Goal: Find specific page/section: Find specific page/section

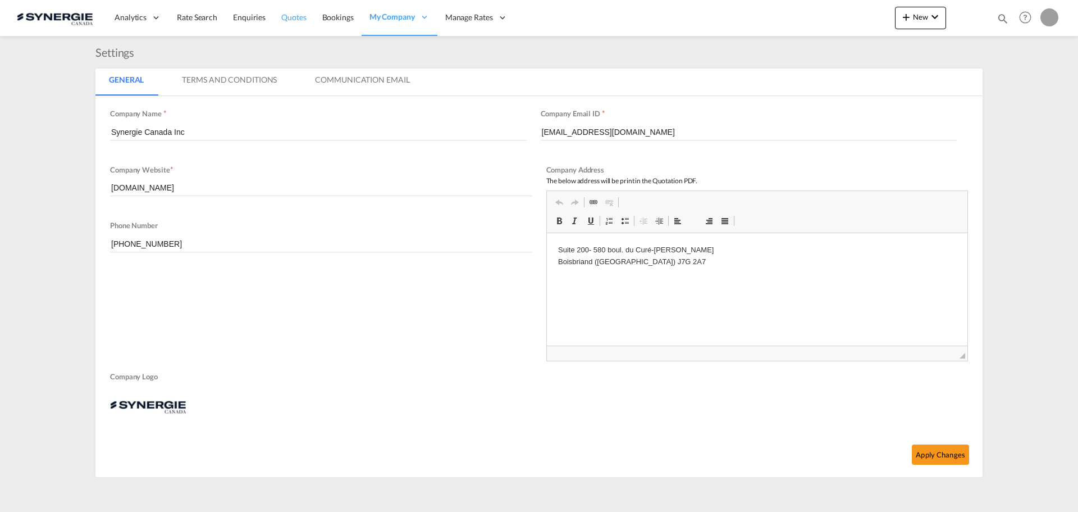
click at [297, 23] on link "Quotes" at bounding box center [294, 17] width 40 height 37
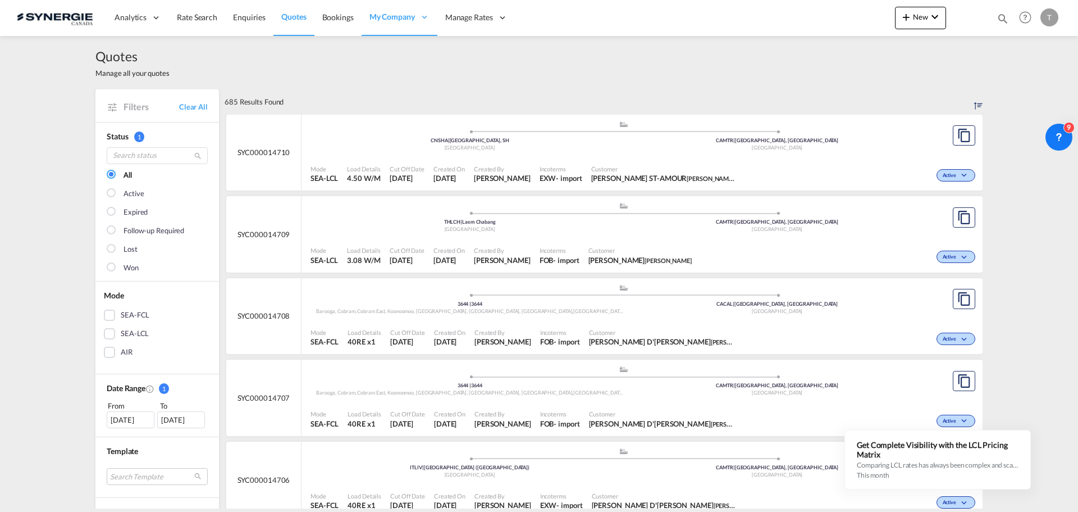
scroll to position [56, 0]
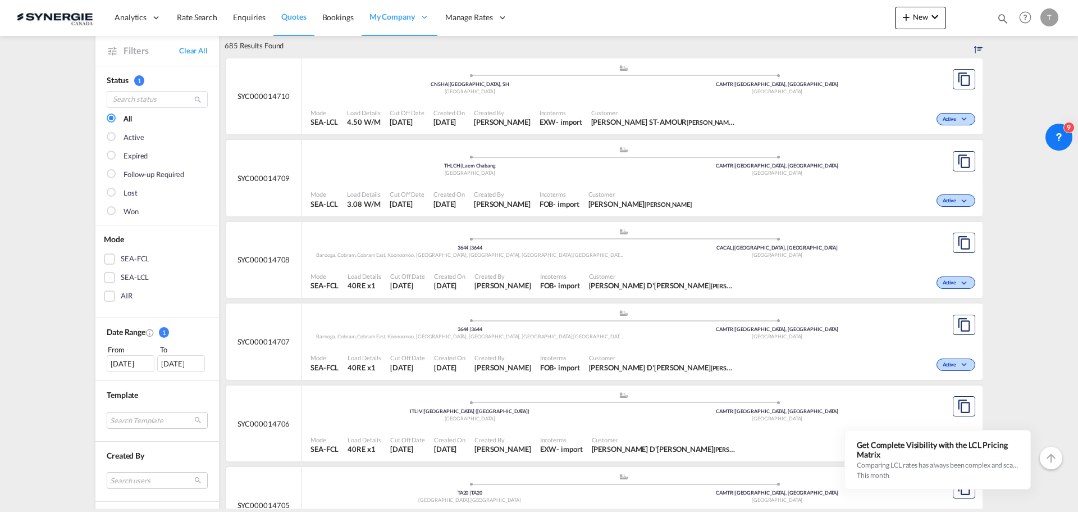
click at [133, 371] on div "[DATE]" at bounding box center [131, 363] width 48 height 17
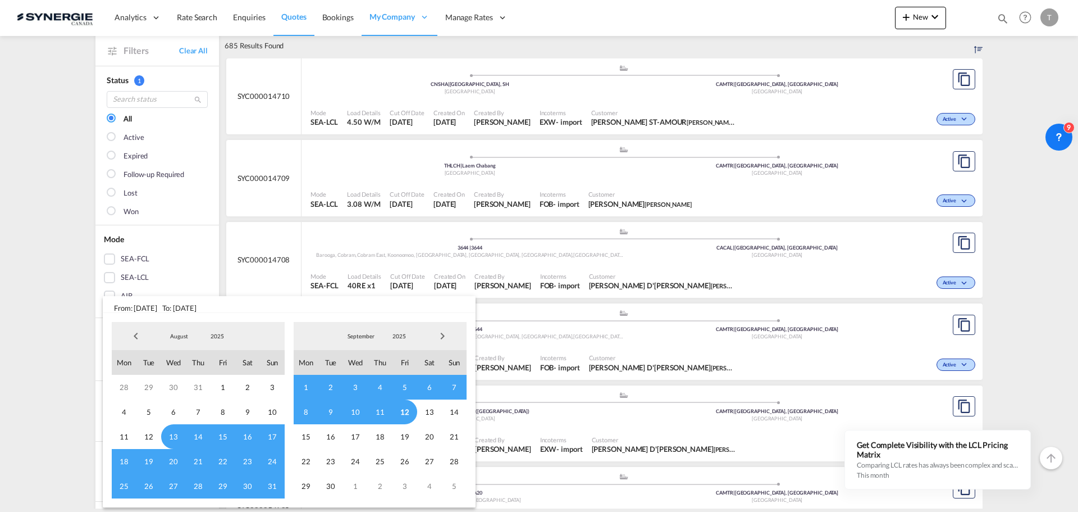
click at [119, 484] on span "25" at bounding box center [124, 485] width 25 height 25
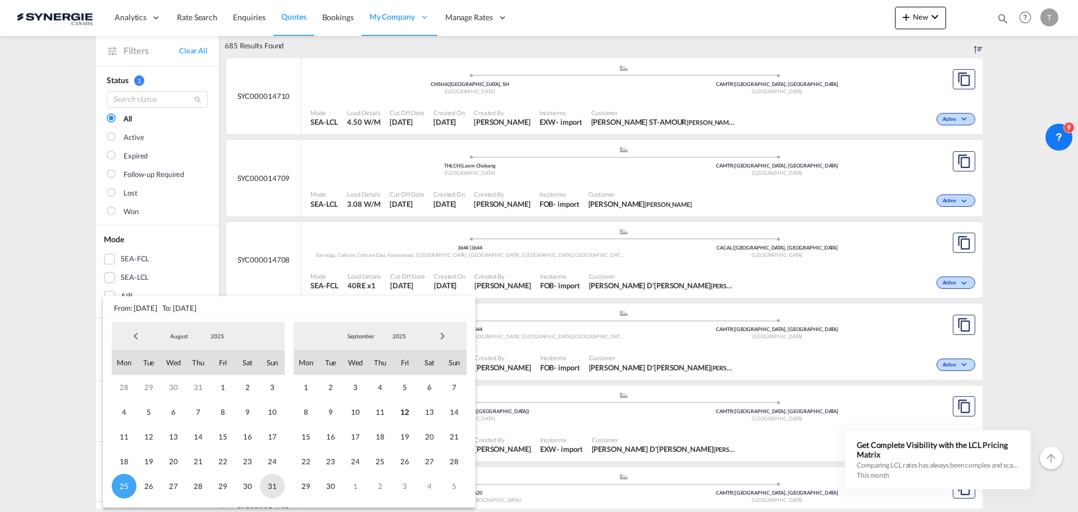
click at [272, 485] on span "31" at bounding box center [272, 485] width 25 height 25
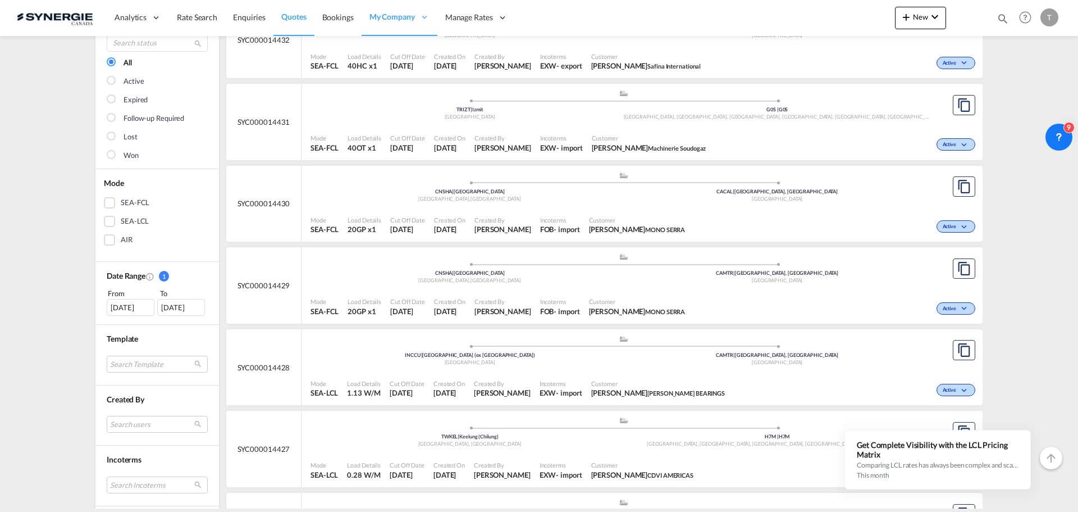
scroll to position [225, 0]
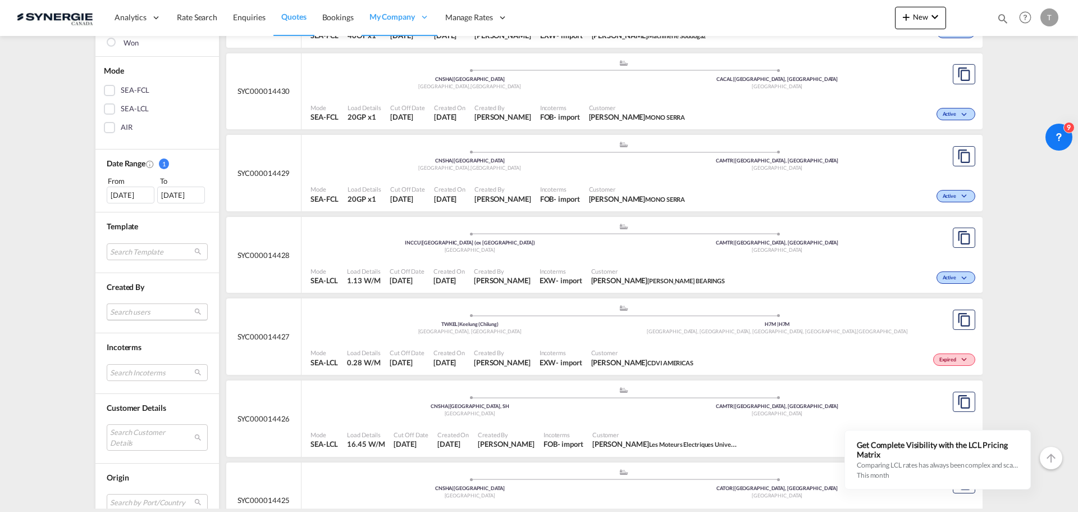
click at [144, 314] on md-select "Search users [PERSON_NAME] [PERSON_NAME][EMAIL_ADDRESS][DOMAIN_NAME] [PERSON_NA…" at bounding box center [157, 311] width 101 height 17
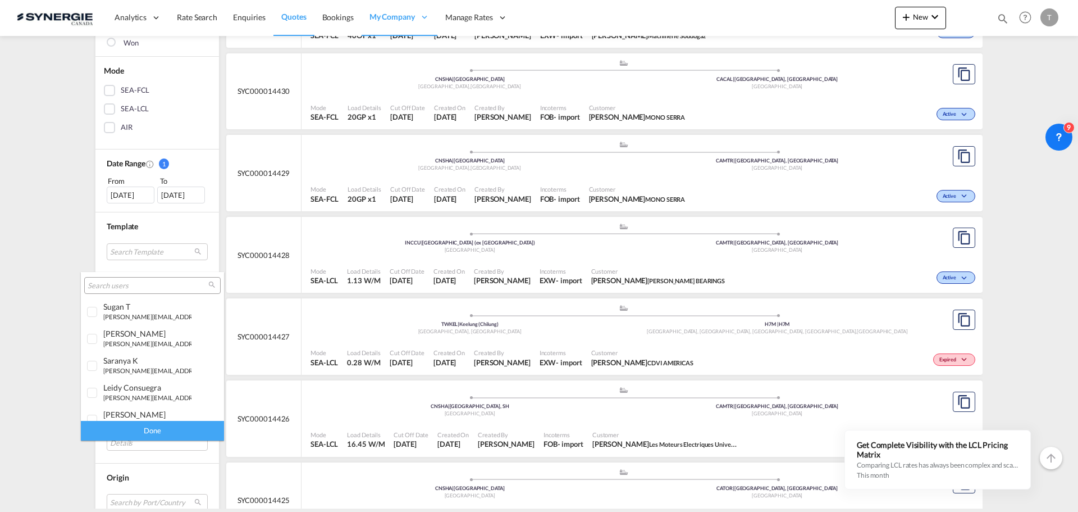
click at [120, 283] on input "search" at bounding box center [148, 286] width 121 height 10
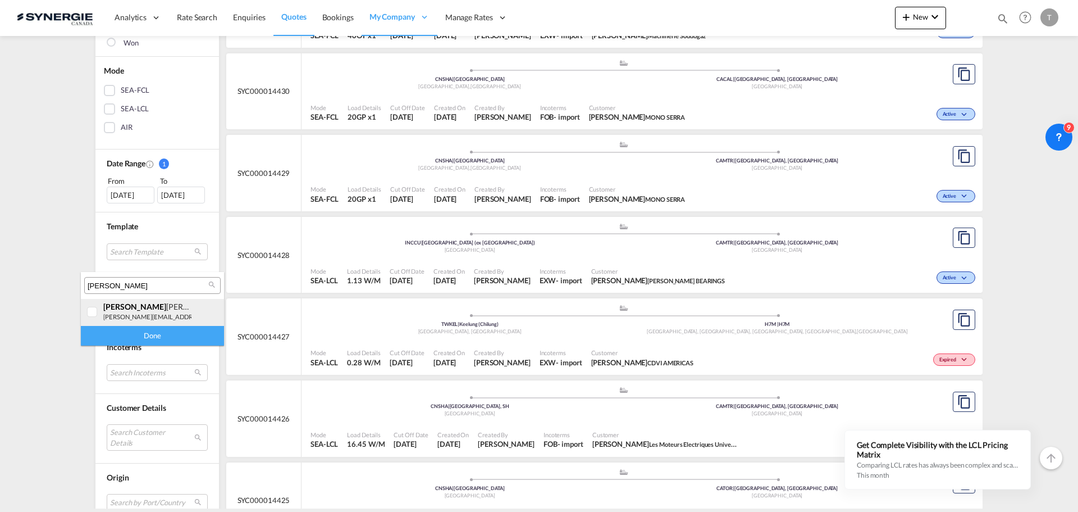
type input "[PERSON_NAME]"
click at [115, 312] on div "[PERSON_NAME] [PERSON_NAME][EMAIL_ADDRESS][DOMAIN_NAME]" at bounding box center [147, 311] width 88 height 19
click at [121, 335] on div "Done" at bounding box center [152, 336] width 143 height 20
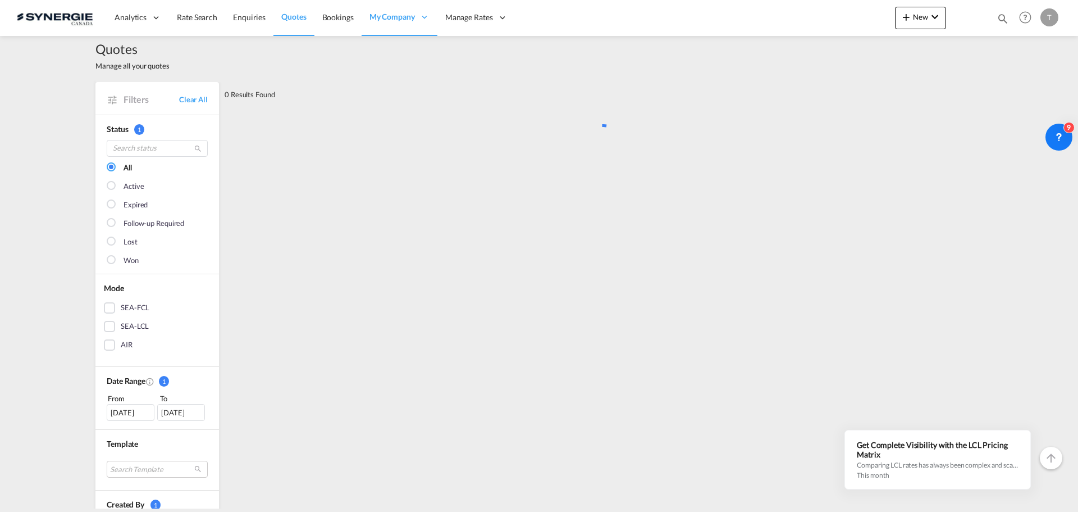
scroll to position [0, 0]
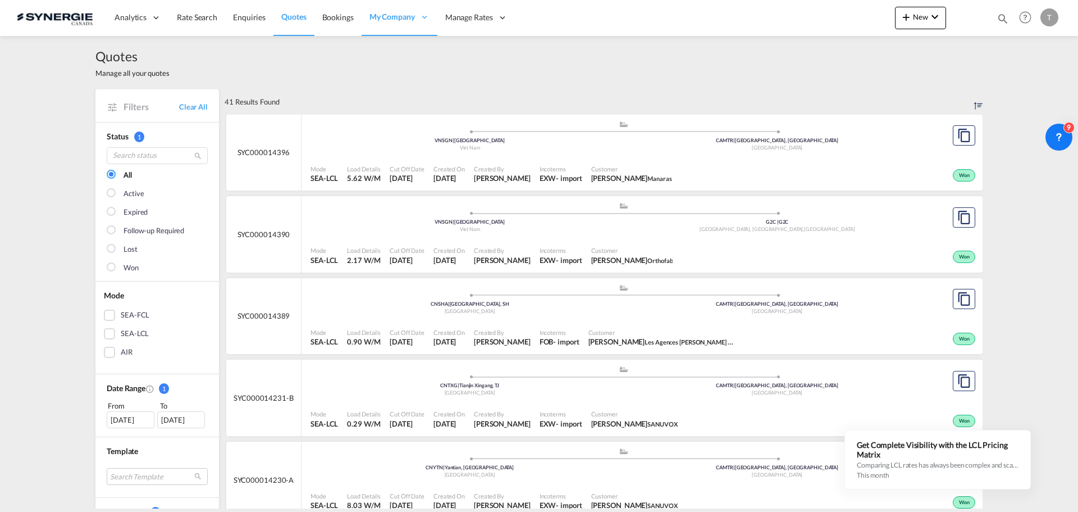
click at [135, 263] on md-checkbox "Won" at bounding box center [157, 267] width 101 height 11
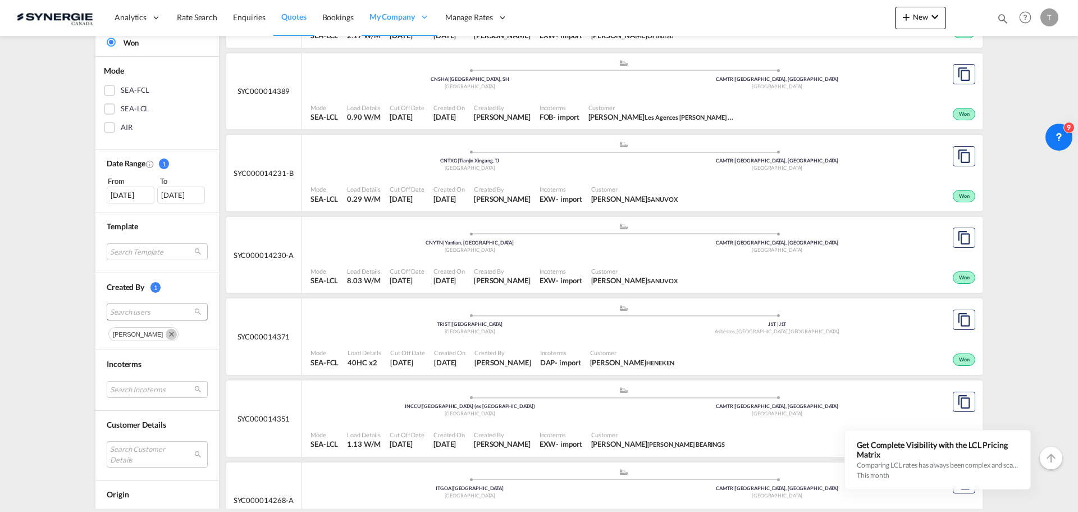
click at [173, 308] on span "Search users" at bounding box center [148, 312] width 76 height 10
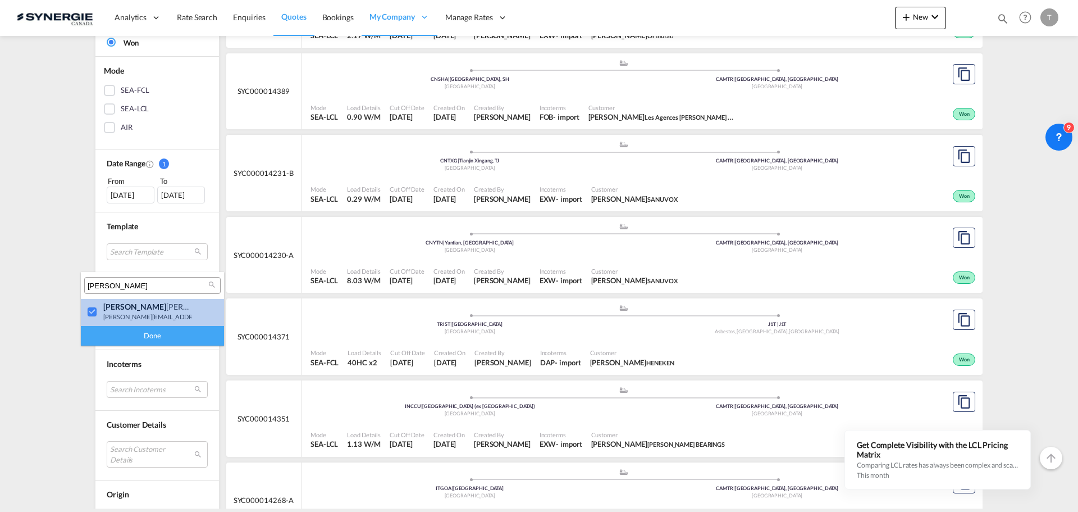
click at [97, 313] on div at bounding box center [92, 312] width 11 height 11
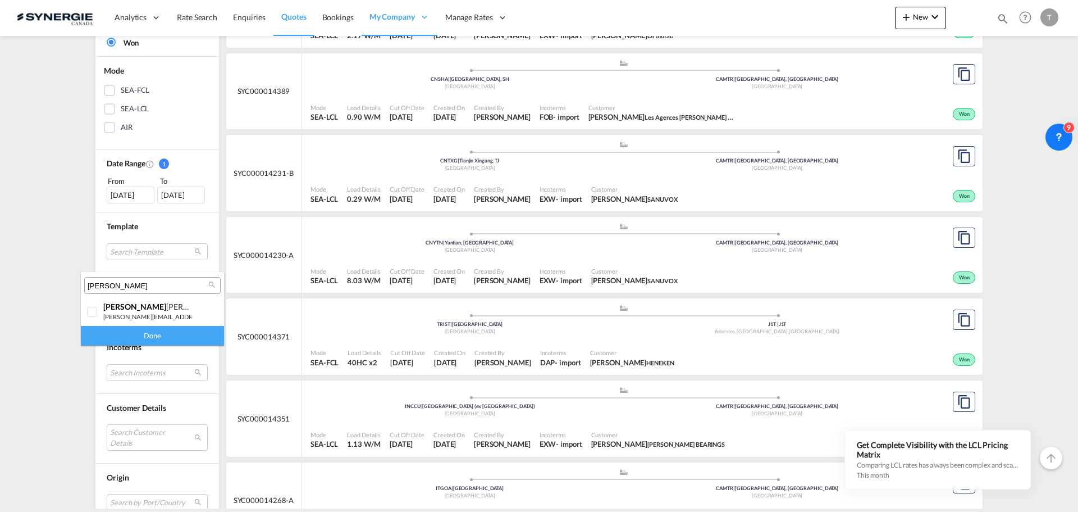
click at [124, 291] on div "[PERSON_NAME]" at bounding box center [152, 285] width 136 height 17
click at [124, 289] on input "[PERSON_NAME]" at bounding box center [148, 286] width 121 height 10
type input "[PERSON_NAME]"
click at [108, 309] on span "[PERSON_NAME]" at bounding box center [134, 307] width 63 height 10
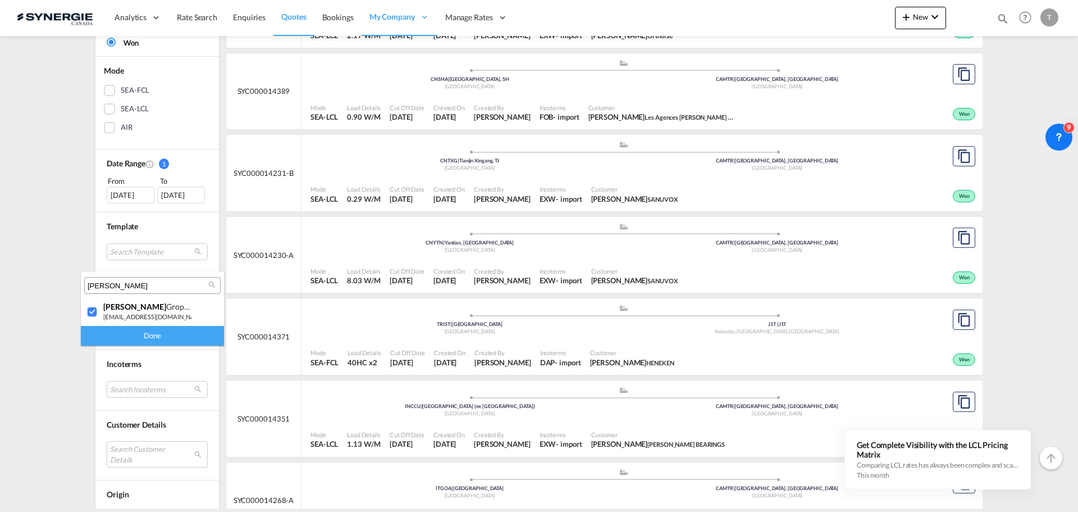
click at [115, 329] on div "Done" at bounding box center [152, 336] width 143 height 20
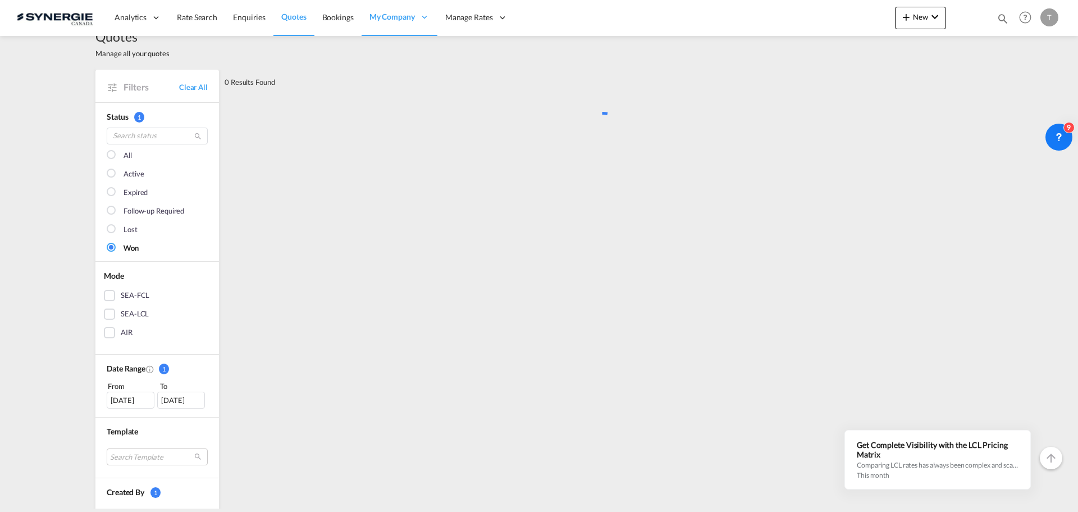
scroll to position [0, 0]
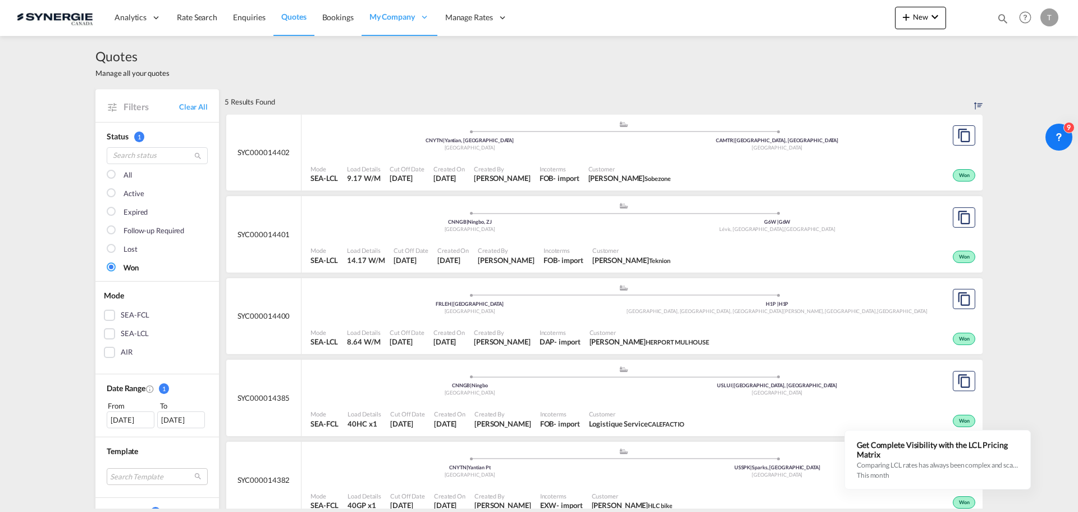
click at [133, 179] on md-checkbox "All" at bounding box center [157, 175] width 101 height 11
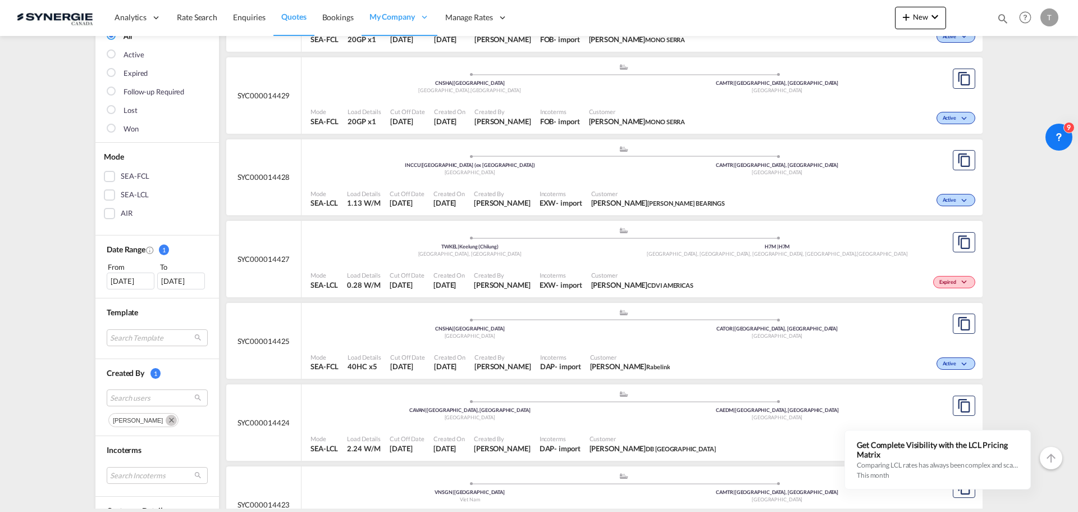
scroll to position [168, 0]
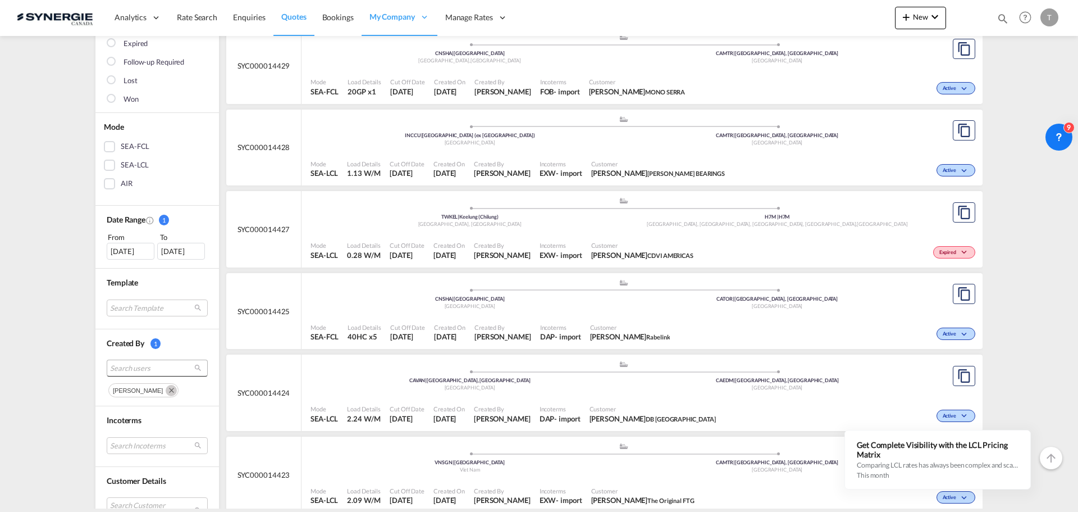
click at [138, 360] on md-select-value "Search users" at bounding box center [157, 367] width 101 height 17
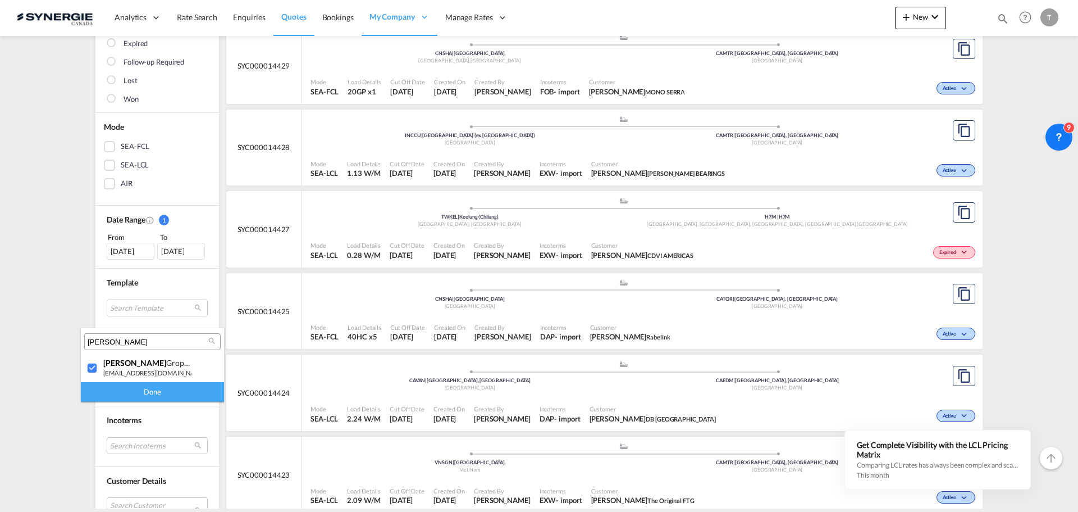
click at [134, 366] on div "[PERSON_NAME]" at bounding box center [147, 363] width 88 height 10
click at [114, 341] on input "[PERSON_NAME]" at bounding box center [148, 342] width 121 height 10
type input "[PERSON_NAME]"
click at [110, 367] on div "[PERSON_NAME] [EMAIL_ADDRESS][DOMAIN_NAME]" at bounding box center [147, 367] width 88 height 19
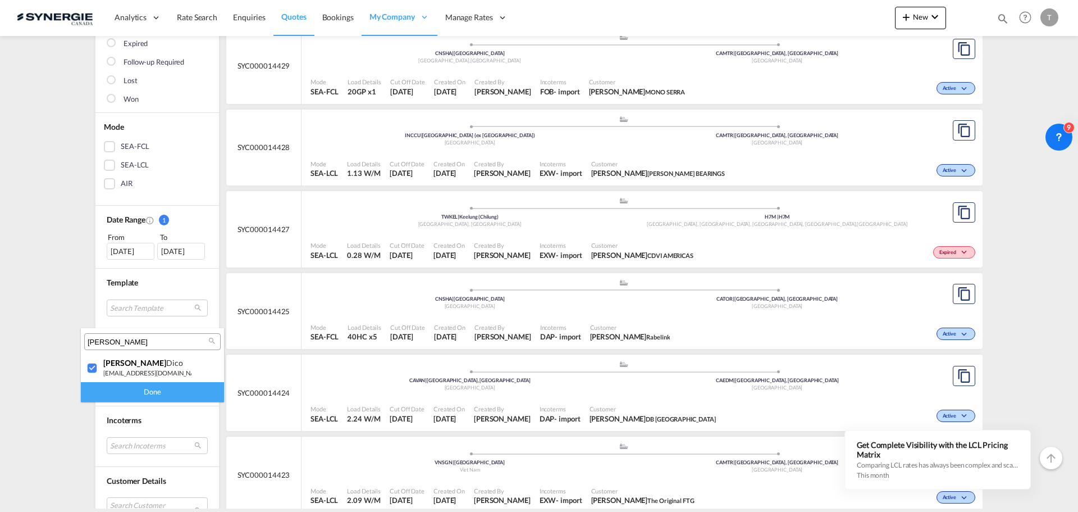
click at [117, 390] on div "Done" at bounding box center [152, 392] width 143 height 20
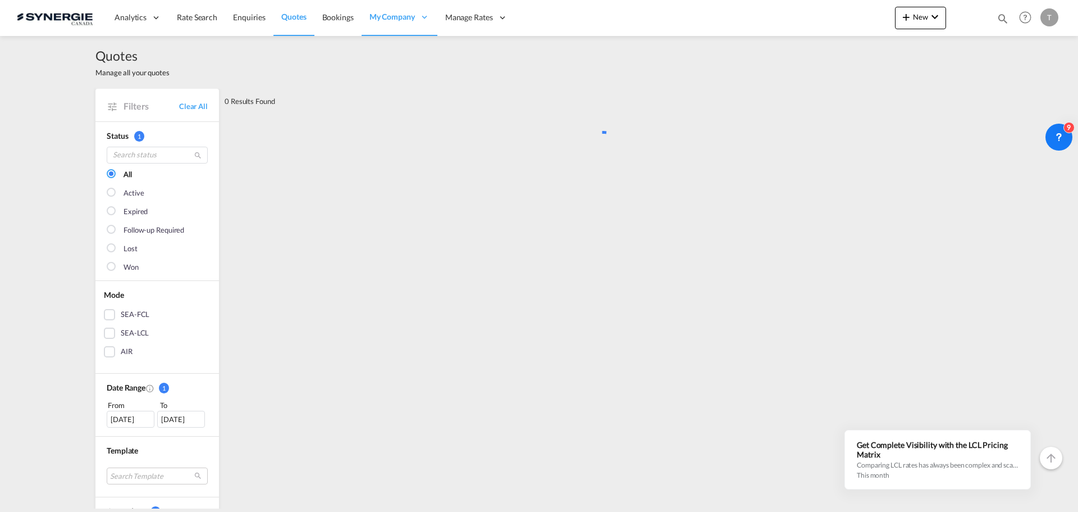
scroll to position [0, 0]
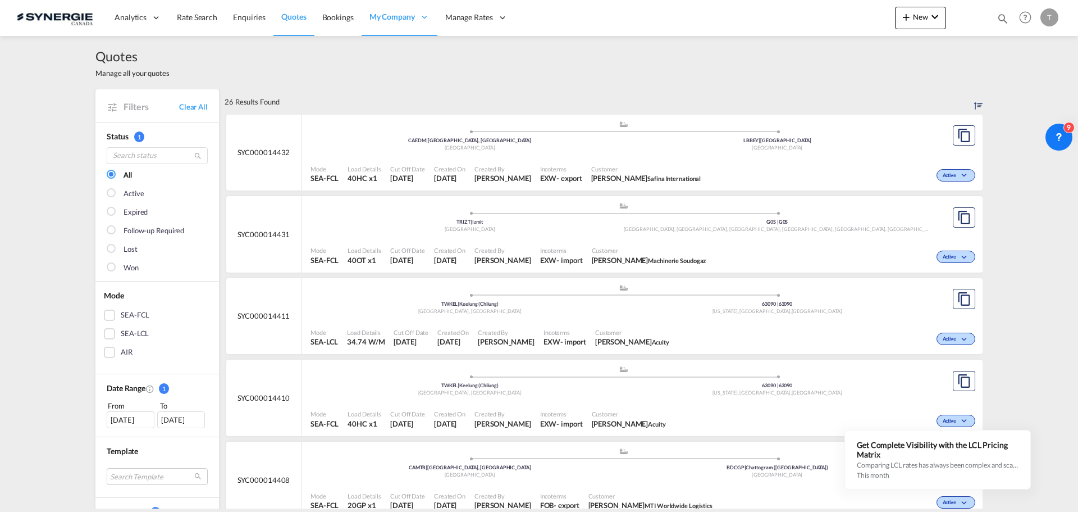
click at [119, 276] on div "Won" at bounding box center [157, 271] width 101 height 19
click at [124, 270] on div "Won" at bounding box center [131, 267] width 15 height 11
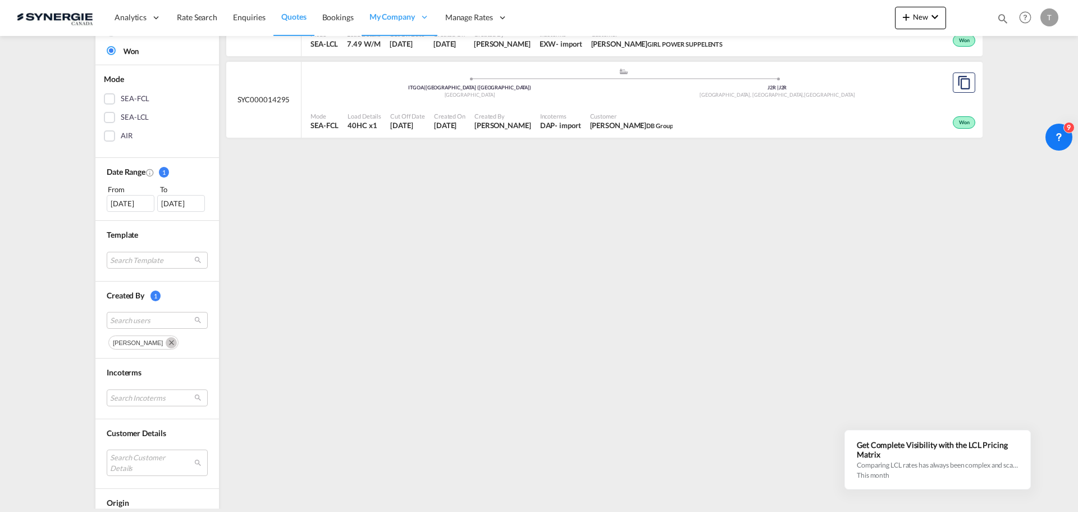
scroll to position [225, 0]
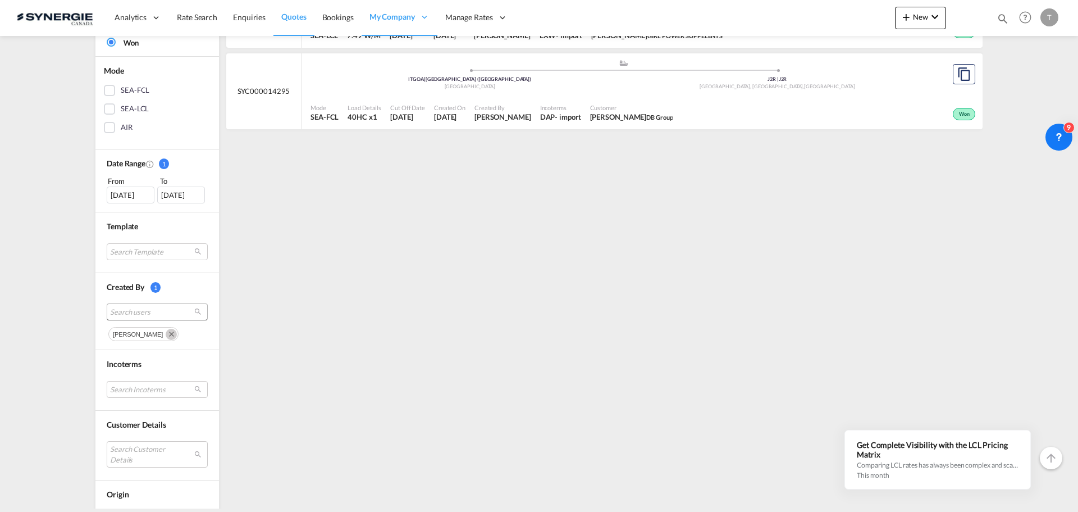
click at [140, 312] on span "Search users" at bounding box center [148, 312] width 76 height 10
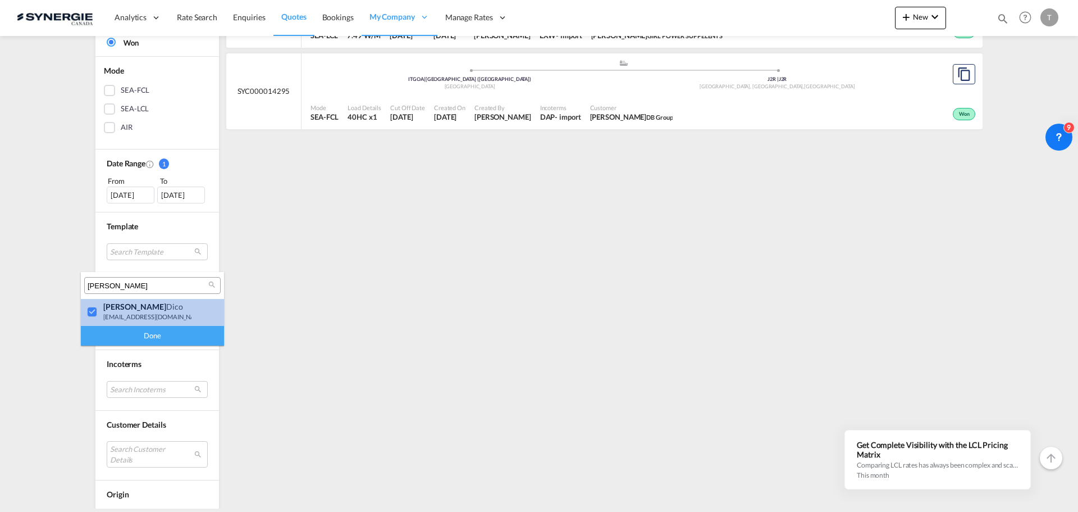
click at [92, 311] on div at bounding box center [92, 312] width 11 height 11
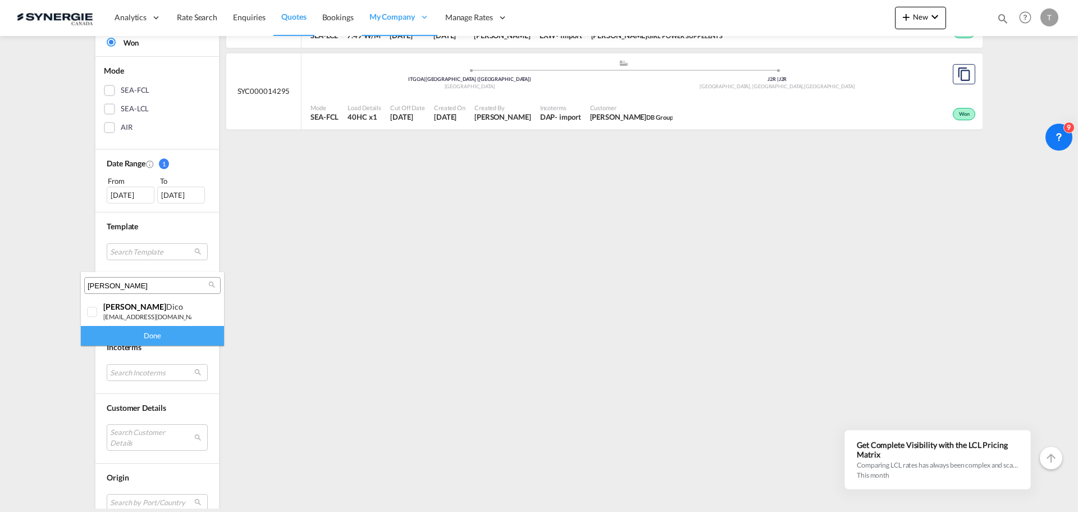
click at [112, 281] on input "[PERSON_NAME]" at bounding box center [148, 286] width 121 height 10
type input "[PERSON_NAME]"
click at [80, 316] on md-backdrop at bounding box center [539, 256] width 1078 height 512
click at [90, 315] on div "Quotes Manage all your quotes Filters Clear All Status 1 All Active Expired Fol…" at bounding box center [539, 227] width 899 height 833
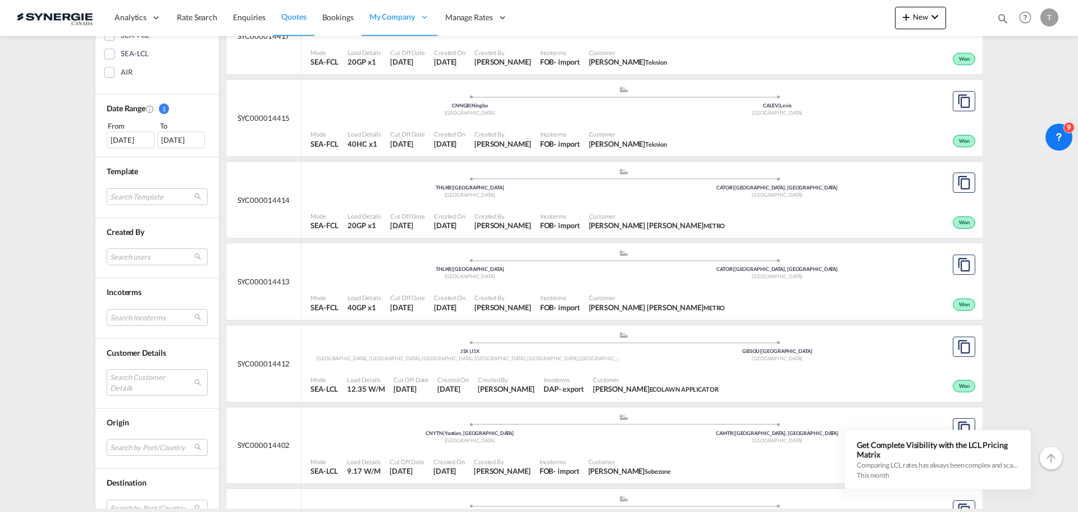
scroll to position [281, 0]
click at [136, 254] on md-select "Search users" at bounding box center [157, 255] width 101 height 17
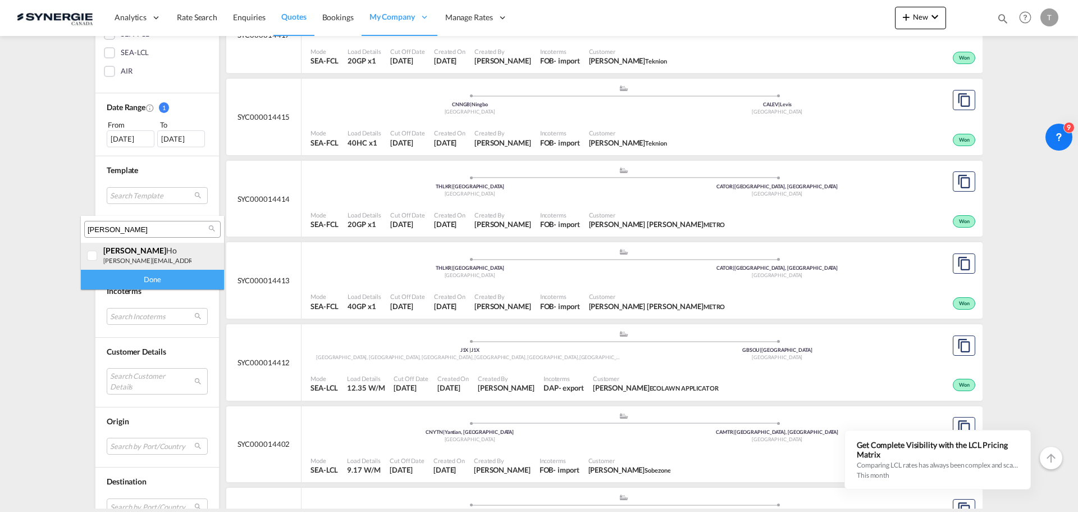
click at [93, 252] on div at bounding box center [92, 255] width 11 height 11
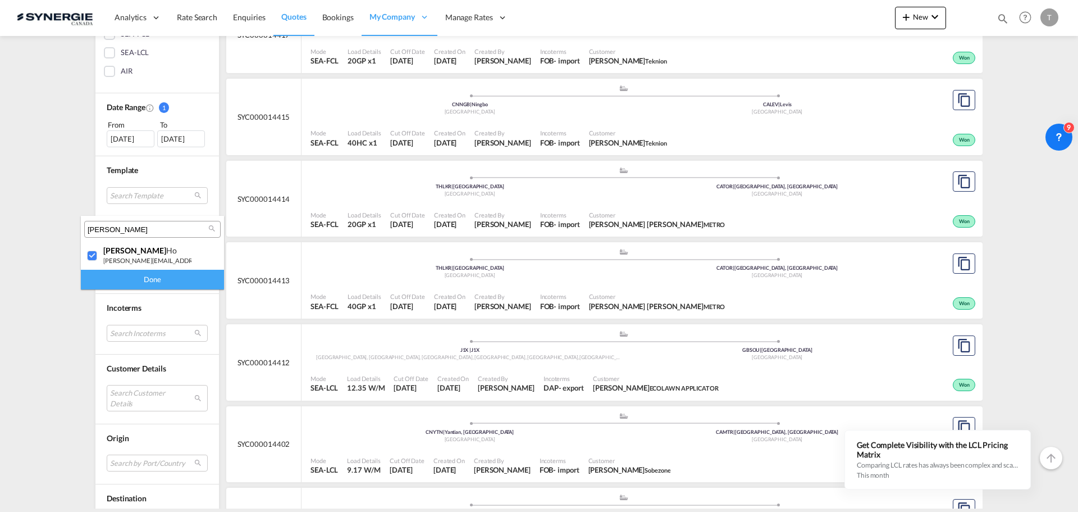
click at [142, 284] on div "Done" at bounding box center [152, 280] width 143 height 20
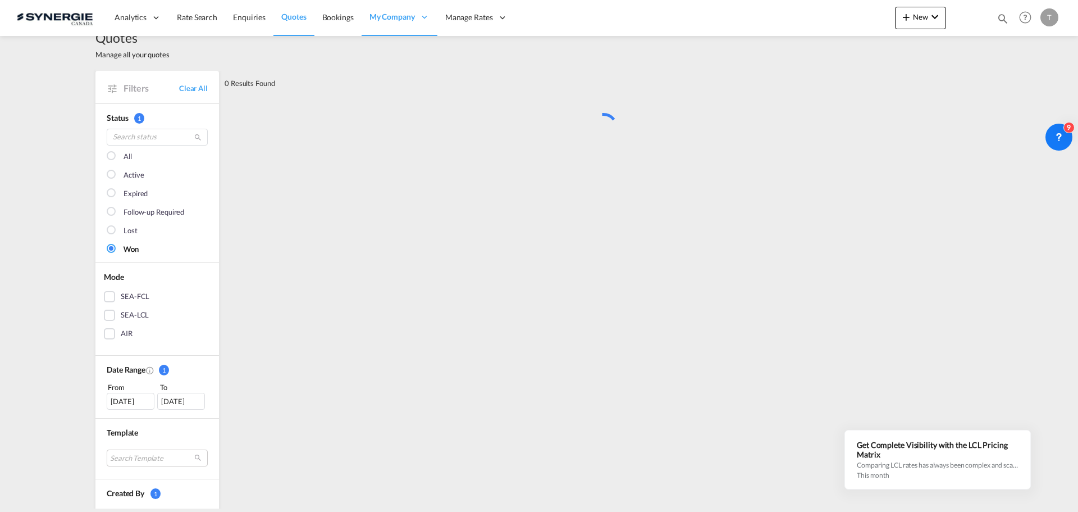
scroll to position [0, 0]
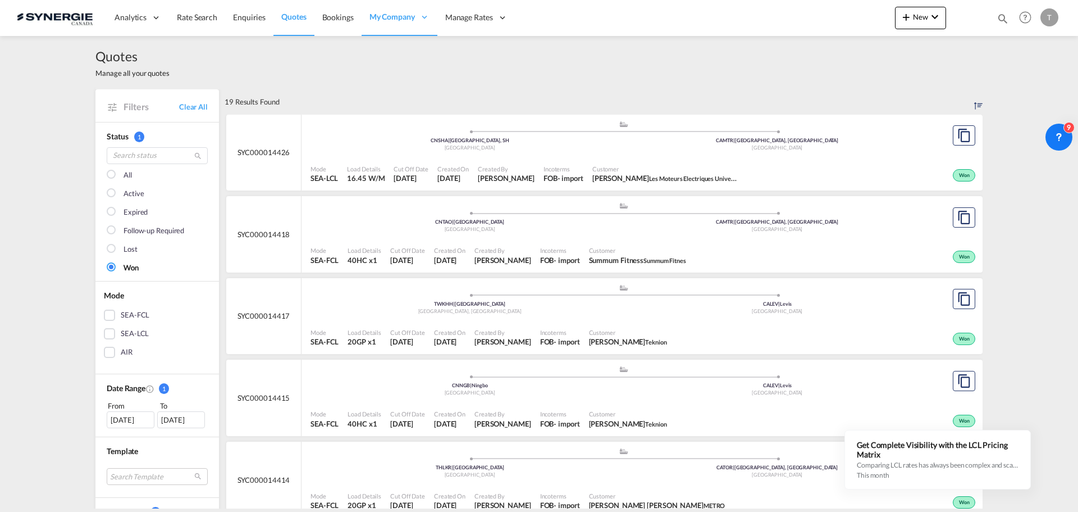
click at [112, 176] on div at bounding box center [112, 175] width 11 height 11
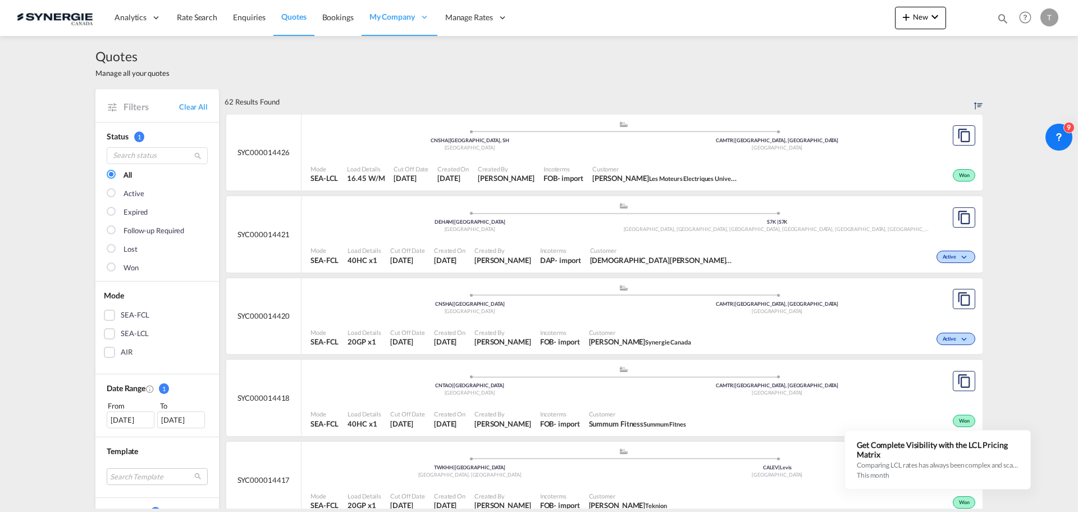
click at [140, 415] on div "[DATE]" at bounding box center [131, 419] width 48 height 17
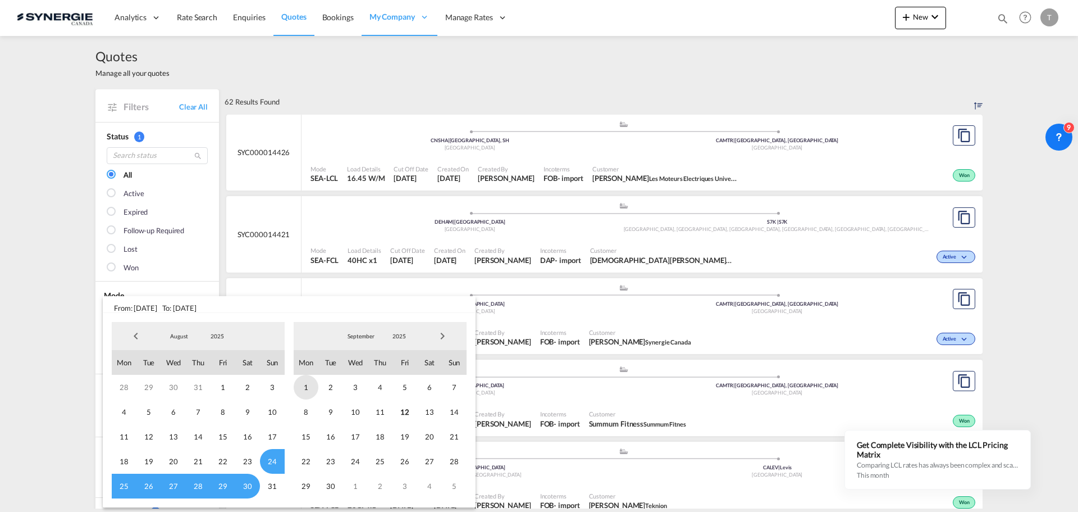
click at [306, 388] on span "1" at bounding box center [306, 387] width 25 height 25
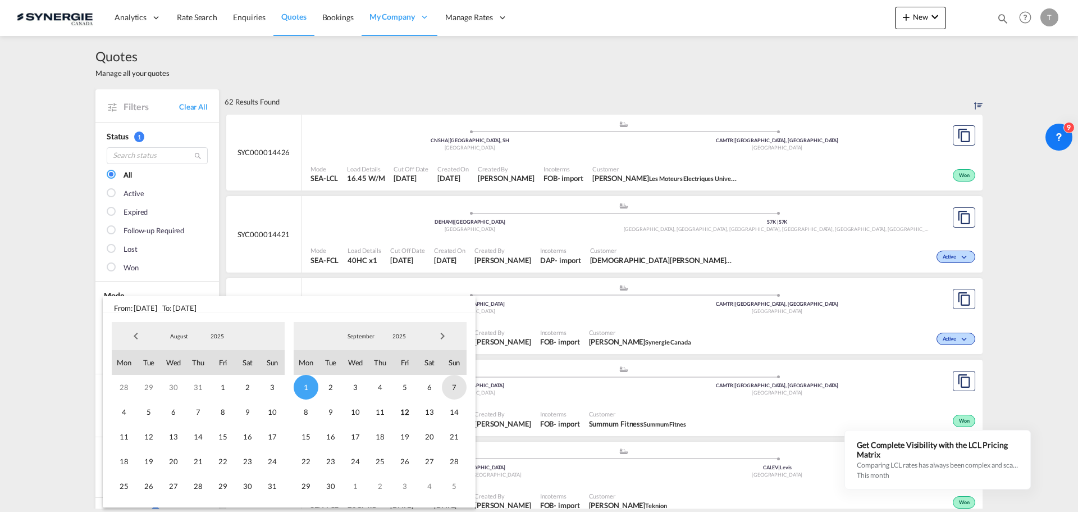
click at [459, 387] on span "7" at bounding box center [454, 387] width 25 height 25
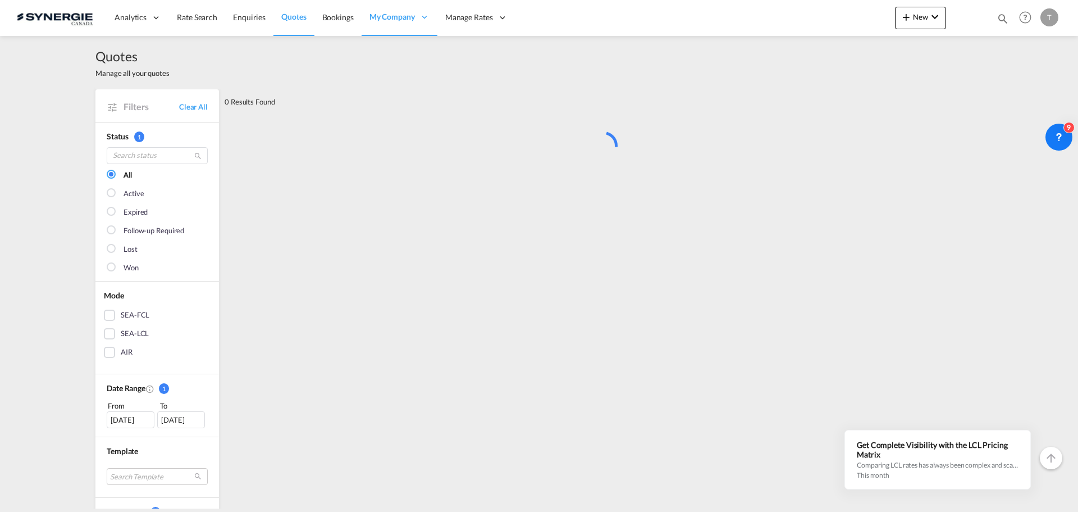
scroll to position [56, 0]
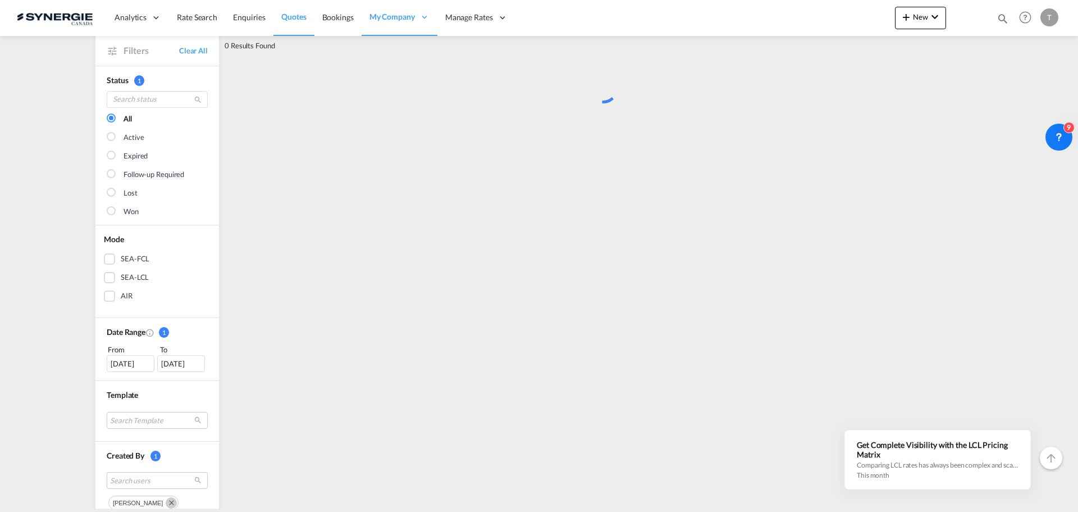
click at [108, 209] on div at bounding box center [112, 211] width 11 height 11
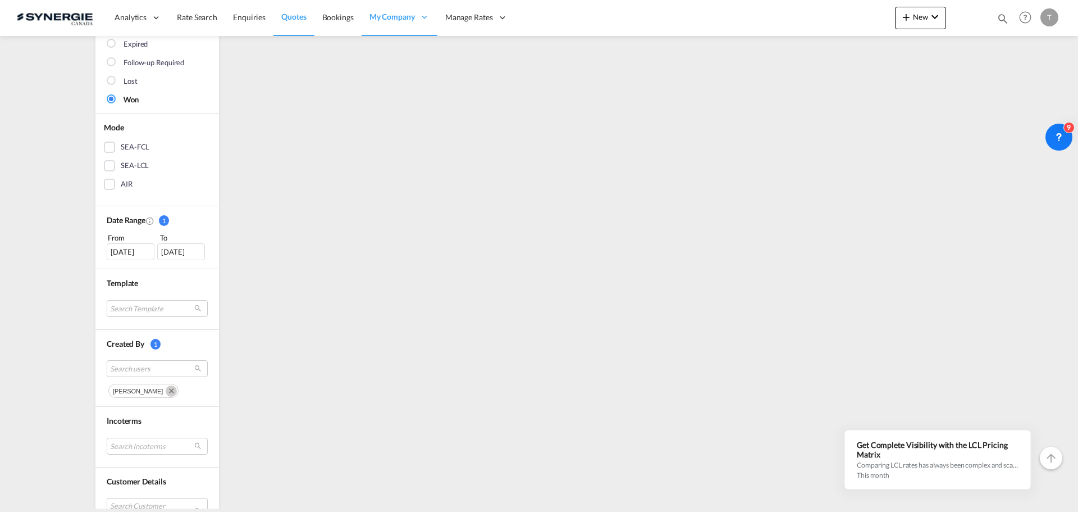
scroll to position [168, 0]
click at [166, 391] on md-icon "Remove" at bounding box center [171, 390] width 11 height 11
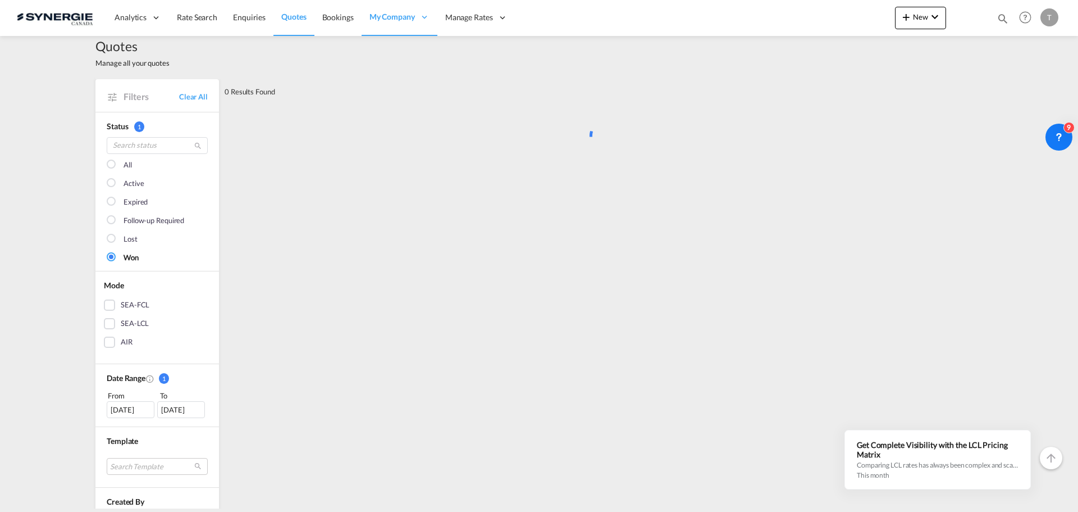
scroll to position [0, 0]
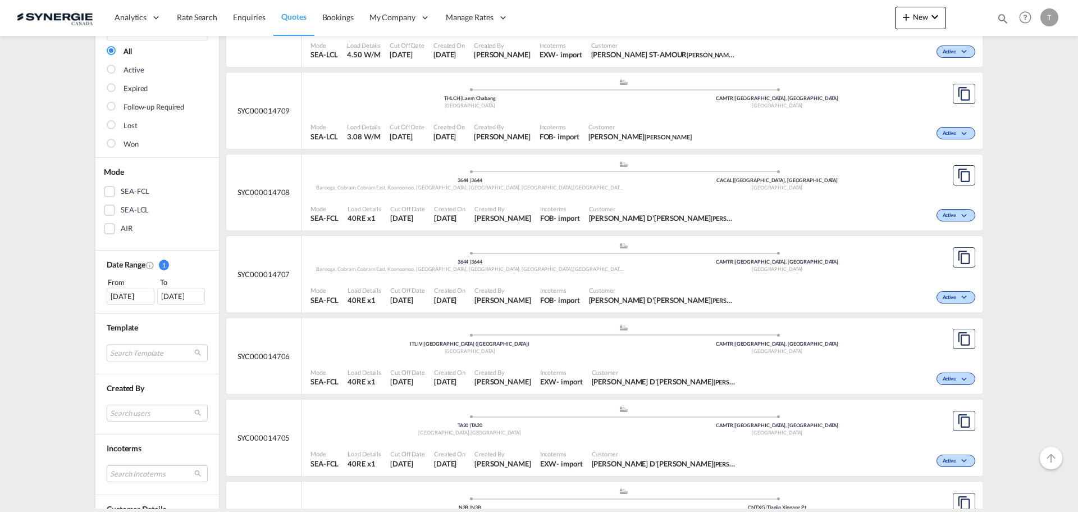
scroll to position [225, 0]
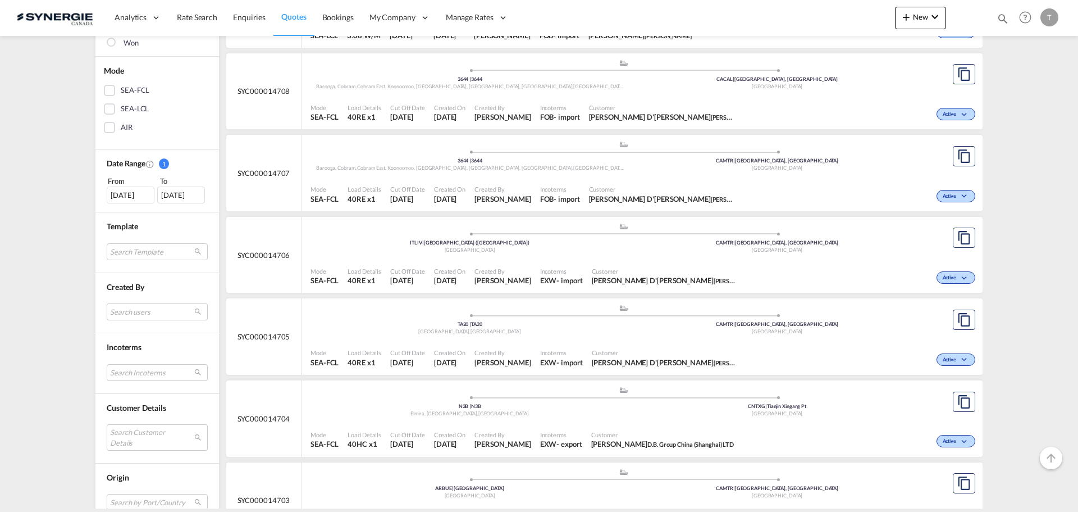
click at [131, 308] on md-select "Search users [PERSON_NAME] [PERSON_NAME][EMAIL_ADDRESS][DOMAIN_NAME] [PERSON_NA…" at bounding box center [157, 311] width 101 height 17
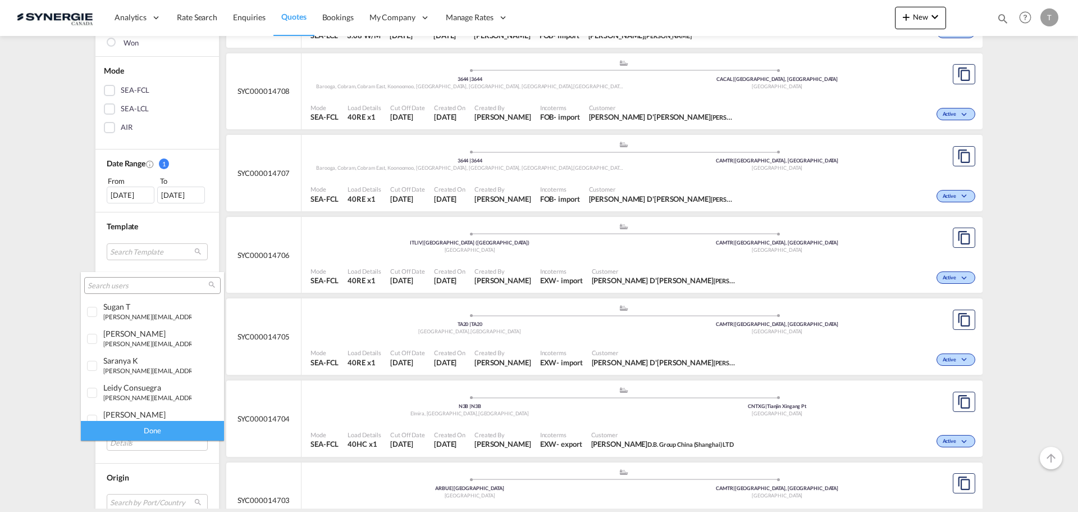
click at [97, 284] on input "search" at bounding box center [148, 286] width 121 height 10
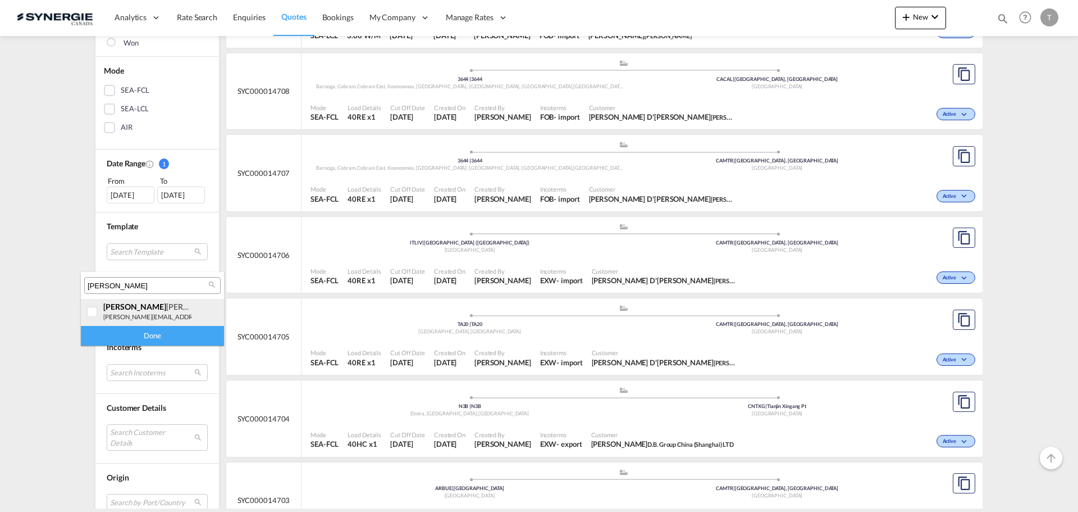
type input "[PERSON_NAME]"
click at [92, 315] on div at bounding box center [92, 312] width 11 height 11
click at [119, 338] on div "Done" at bounding box center [152, 336] width 143 height 20
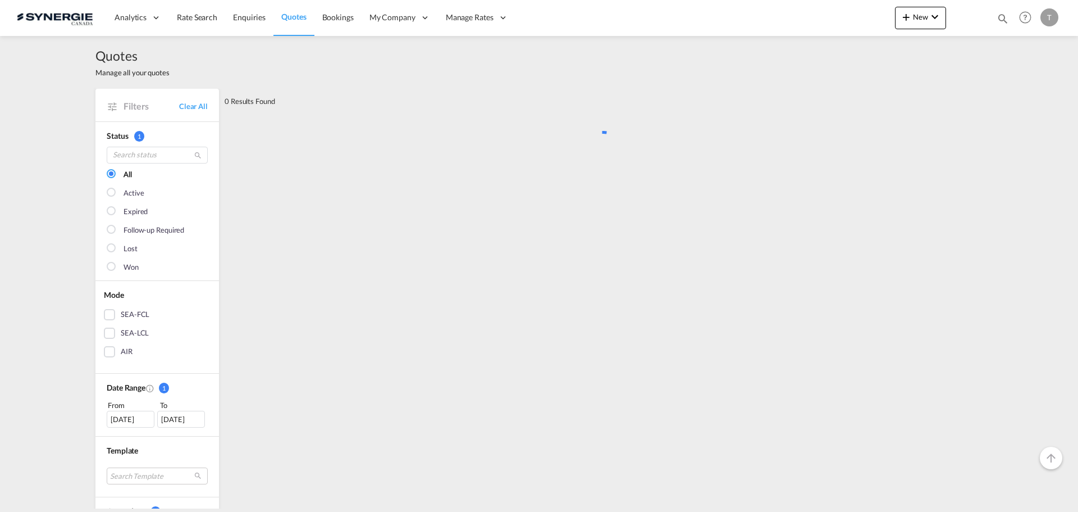
scroll to position [0, 0]
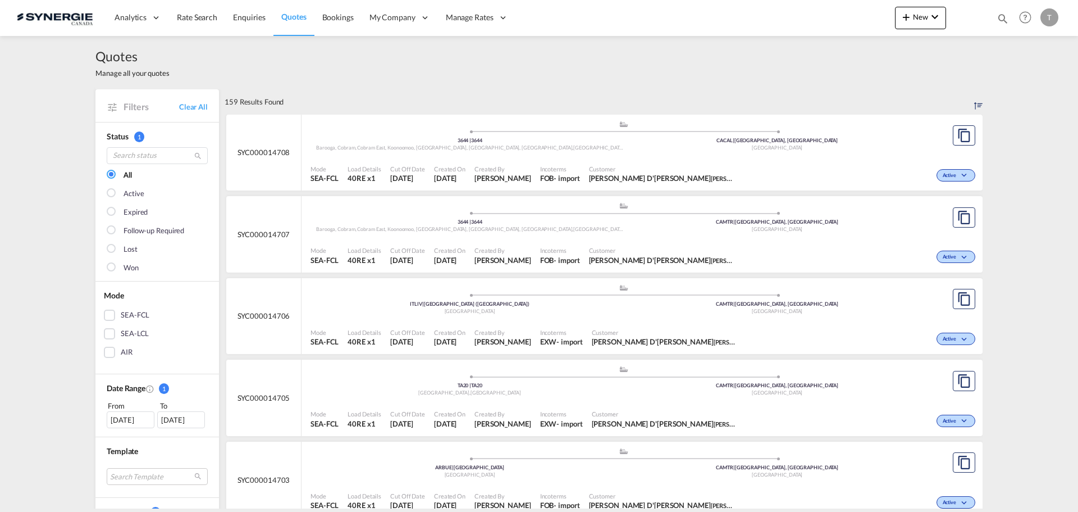
click at [125, 419] on div "[DATE]" at bounding box center [131, 419] width 48 height 17
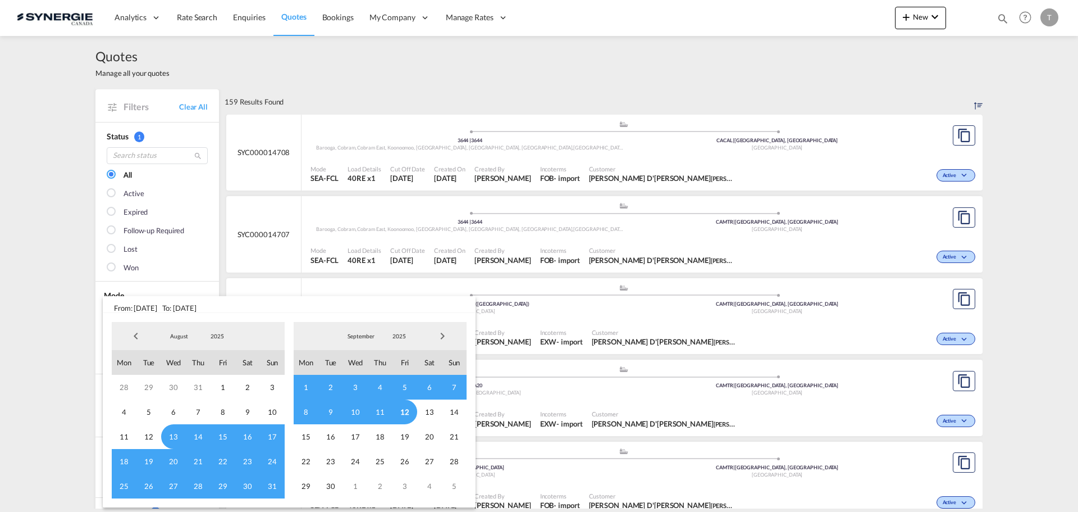
click at [314, 387] on span "1" at bounding box center [306, 387] width 25 height 25
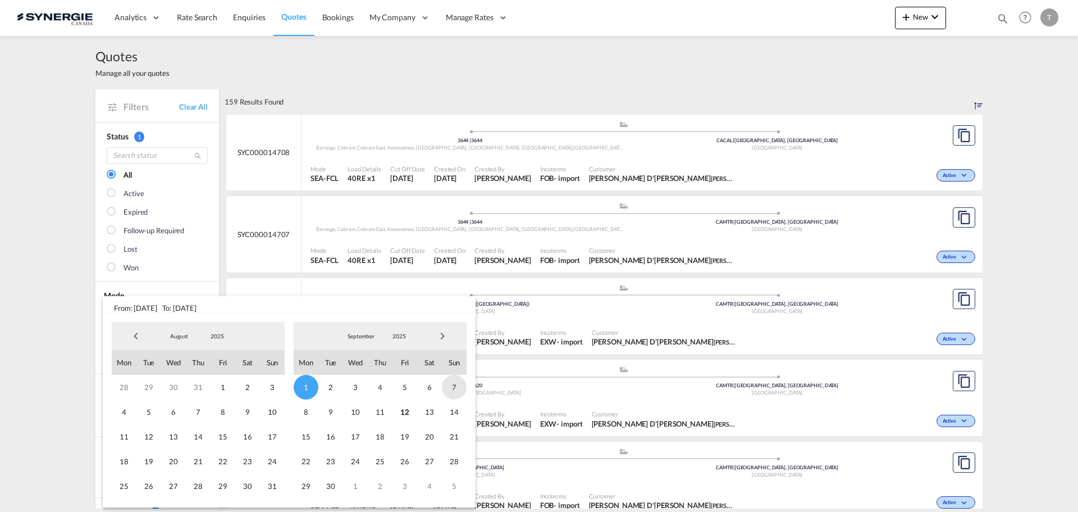
click at [460, 389] on span "7" at bounding box center [454, 387] width 25 height 25
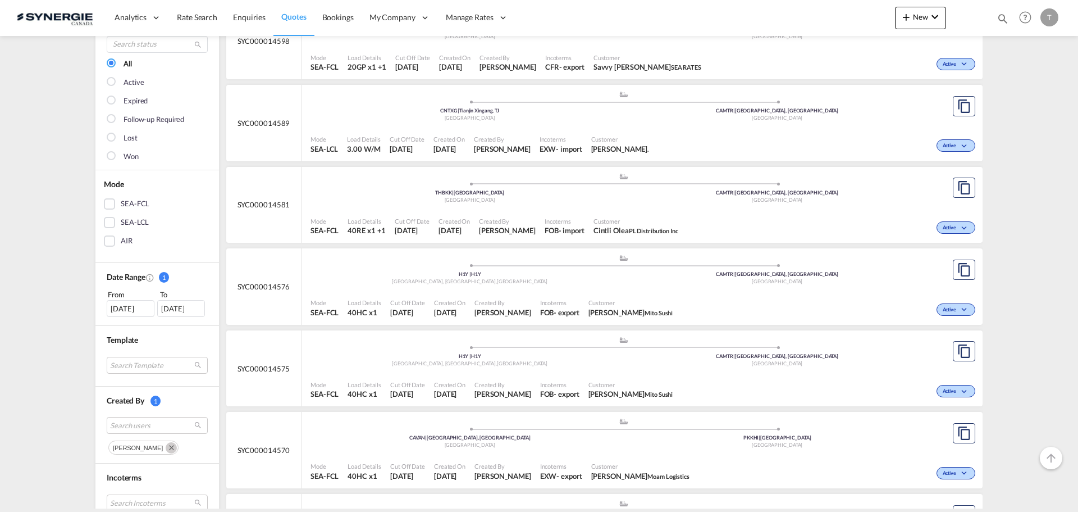
scroll to position [112, 0]
click at [112, 154] on div at bounding box center [112, 155] width 11 height 11
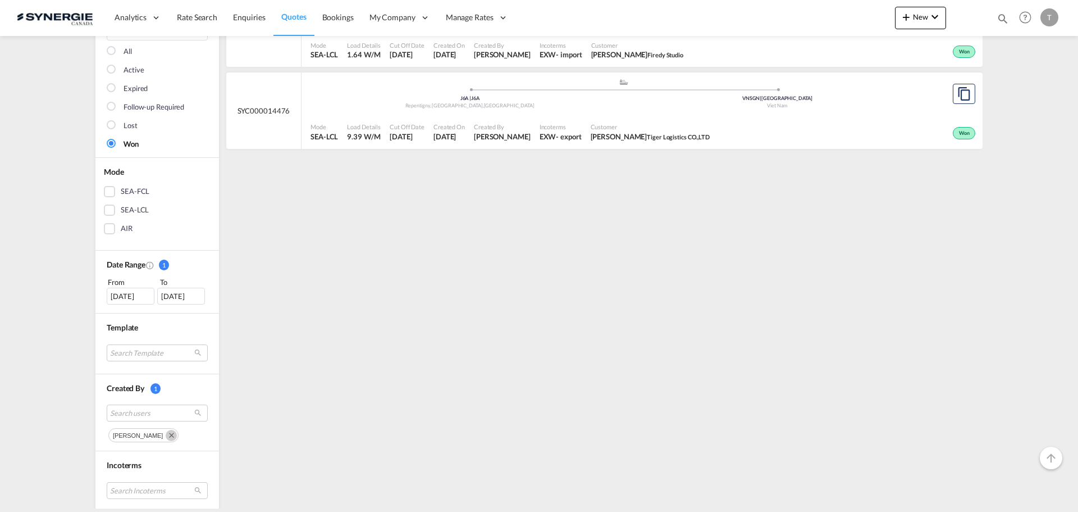
scroll to position [225, 0]
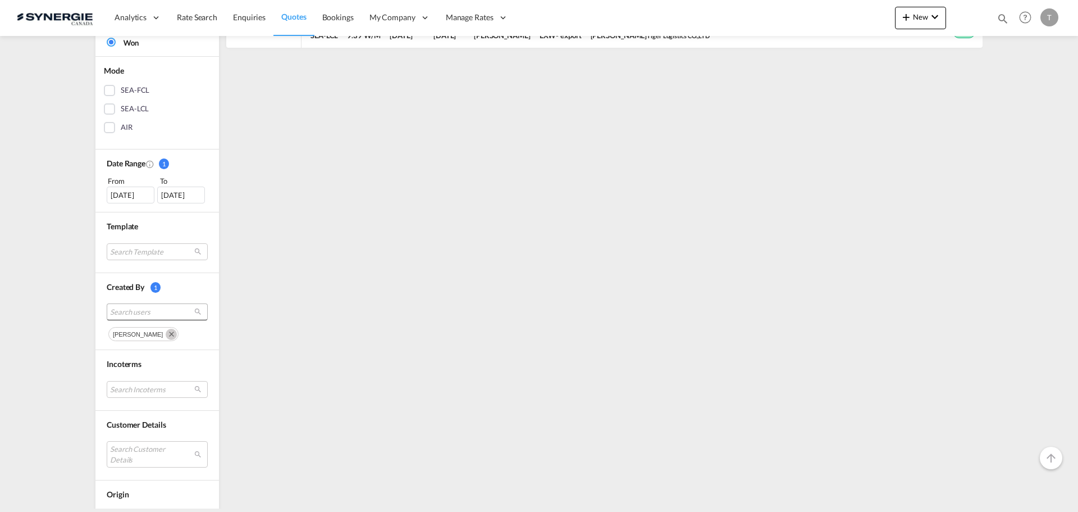
click at [160, 311] on span "Search users" at bounding box center [148, 312] width 76 height 10
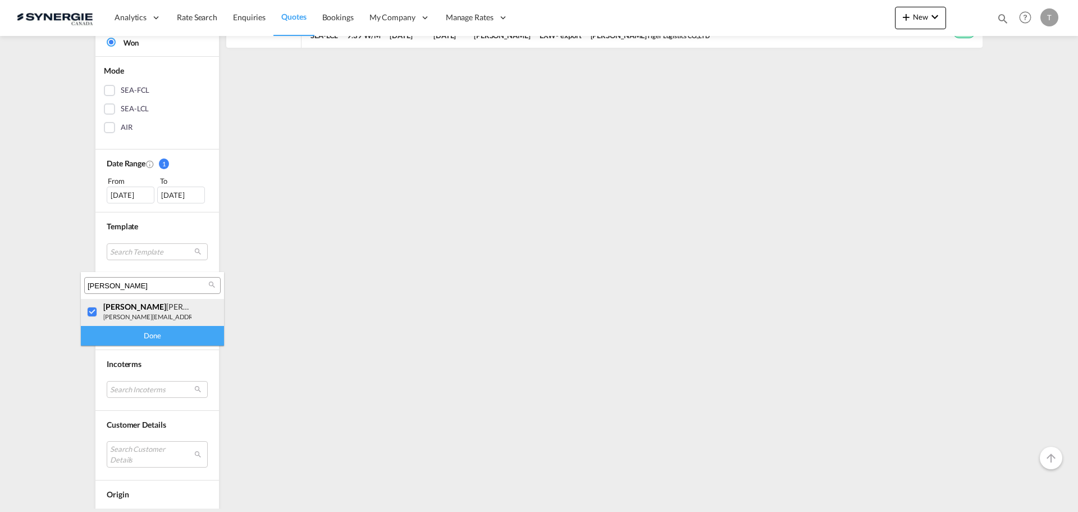
click at [90, 312] on div at bounding box center [92, 312] width 11 height 11
click at [107, 287] on input "[PERSON_NAME]" at bounding box center [148, 286] width 121 height 10
type input "[PERSON_NAME]"
click at [124, 316] on small "[EMAIL_ADDRESS][DOMAIN_NAME]" at bounding box center [154, 316] width 103 height 7
click at [130, 331] on div "Done" at bounding box center [152, 336] width 143 height 20
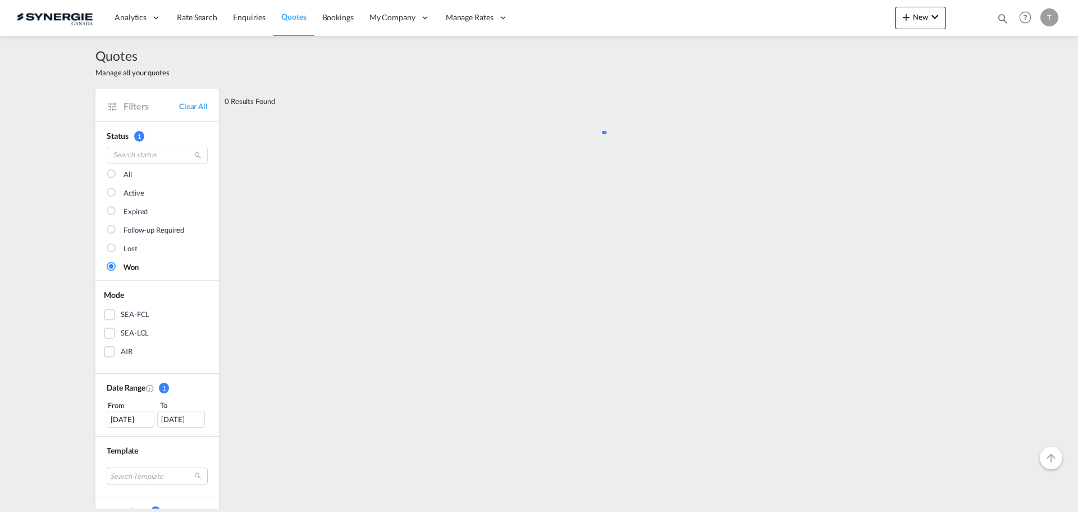
scroll to position [0, 0]
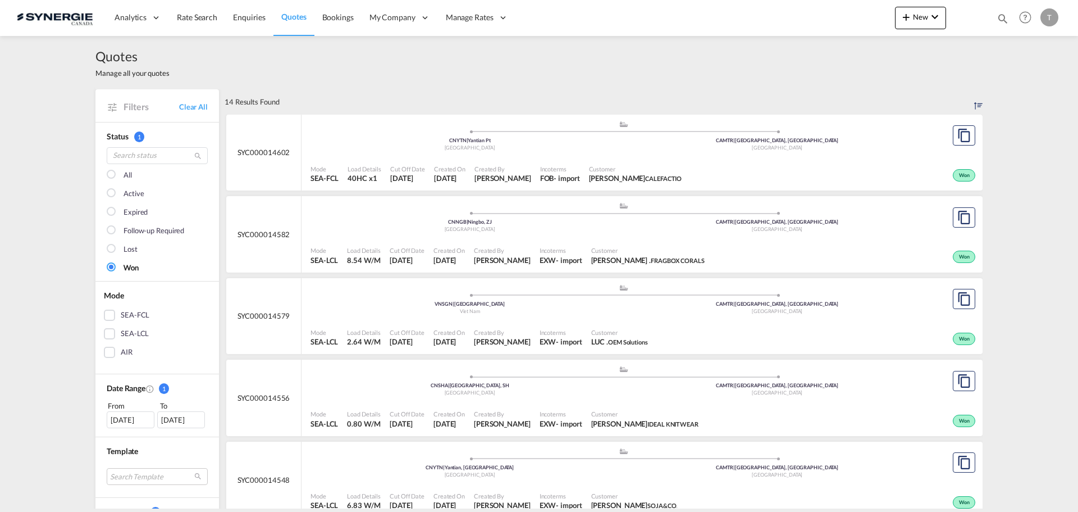
click at [110, 174] on div at bounding box center [112, 175] width 11 height 11
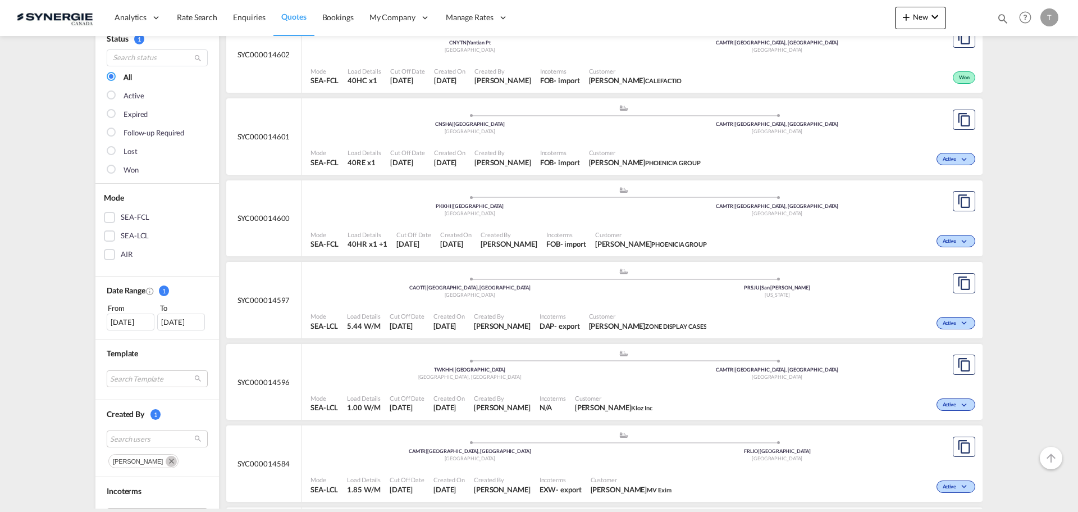
scroll to position [225, 0]
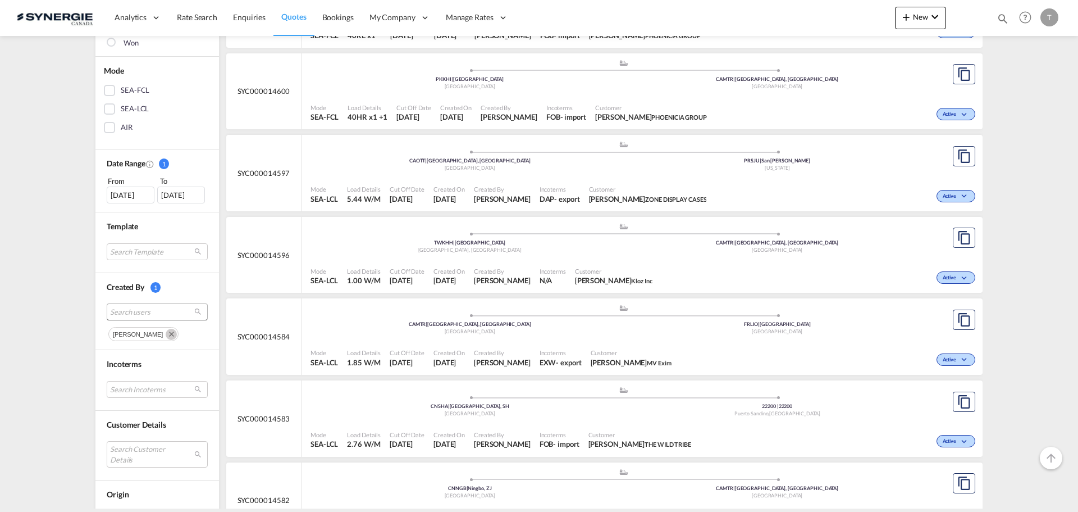
click at [130, 313] on span "Search users" at bounding box center [148, 312] width 76 height 10
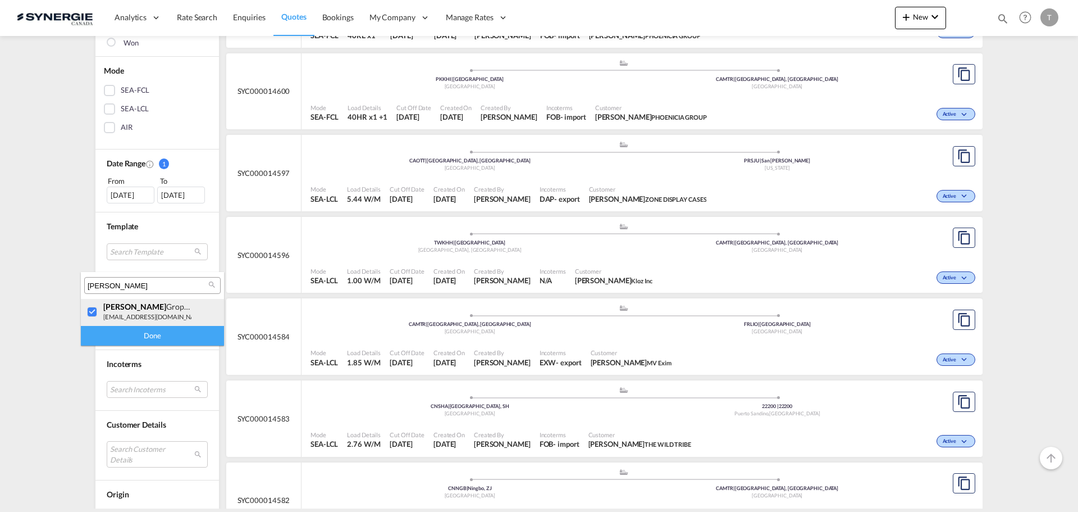
click at [94, 315] on div at bounding box center [92, 312] width 11 height 11
click at [116, 288] on input "[PERSON_NAME]" at bounding box center [148, 286] width 121 height 10
type input "[PERSON_NAME]"
click at [98, 312] on div at bounding box center [92, 312] width 11 height 11
click at [112, 330] on div "Done" at bounding box center [152, 336] width 143 height 20
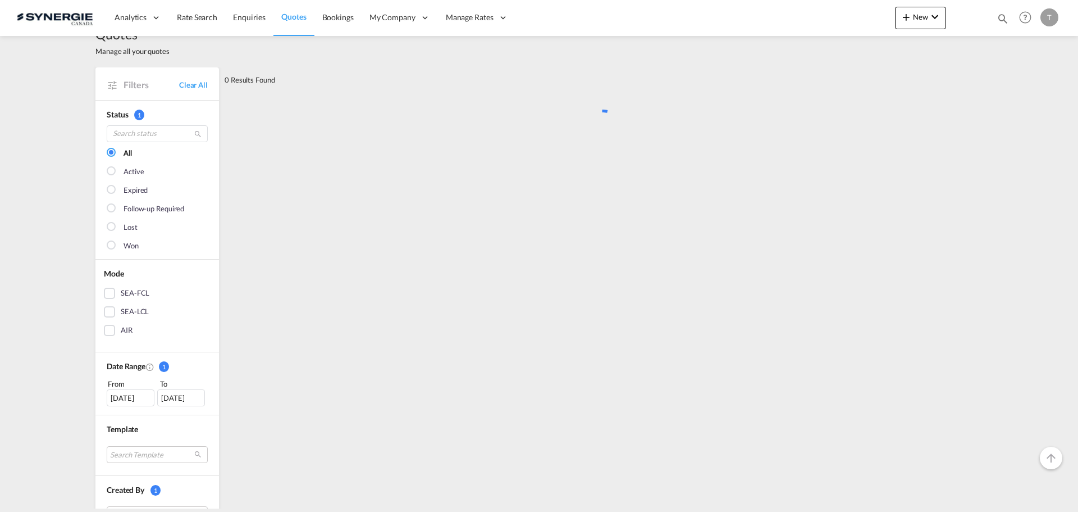
scroll to position [0, 0]
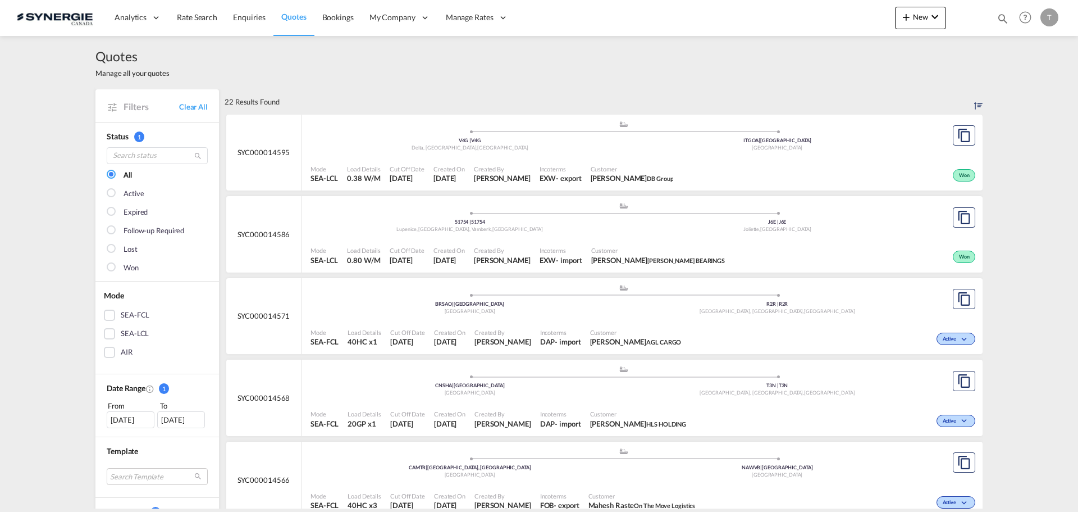
click at [116, 268] on md-checkbox "Won" at bounding box center [157, 267] width 101 height 11
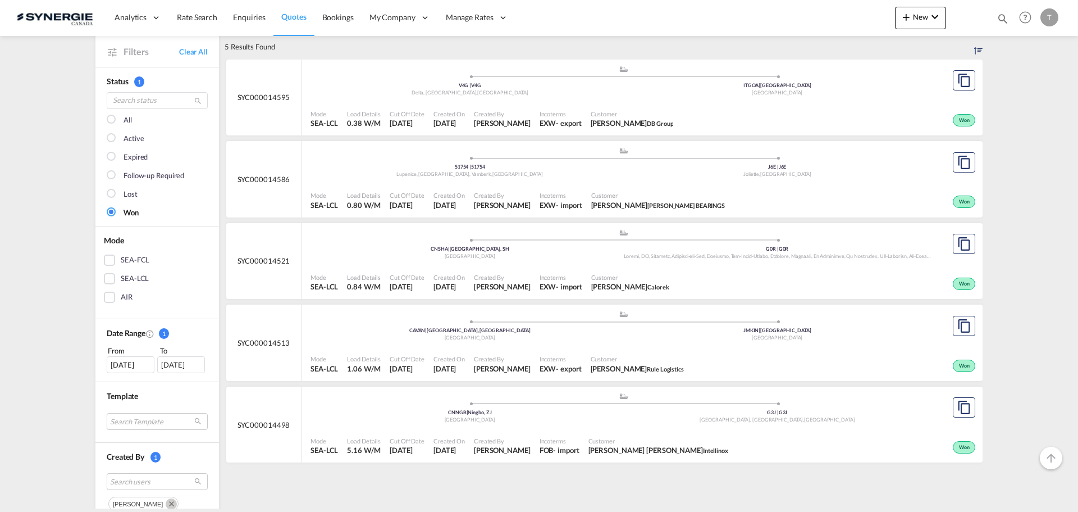
scroll to position [168, 0]
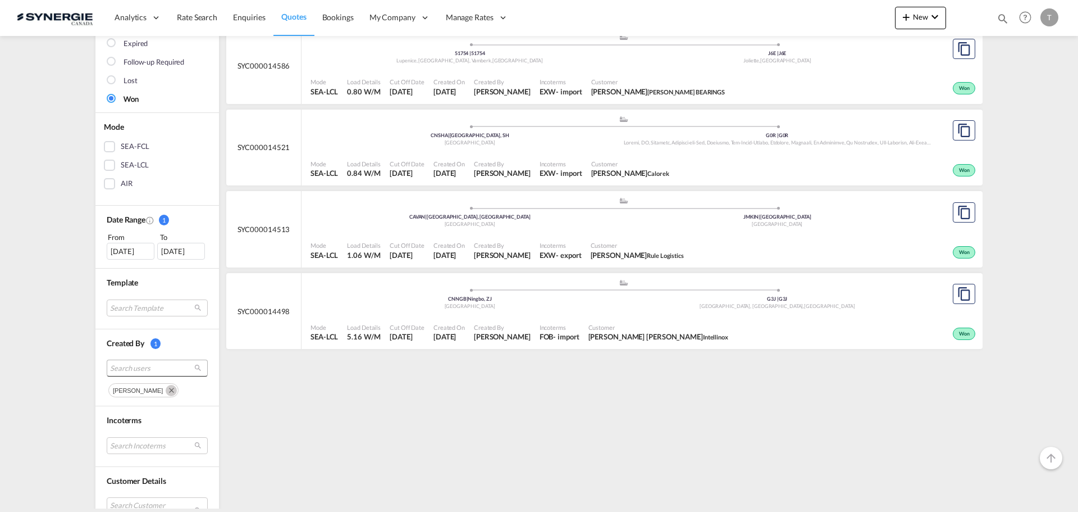
click at [158, 367] on span "Search users" at bounding box center [148, 368] width 76 height 10
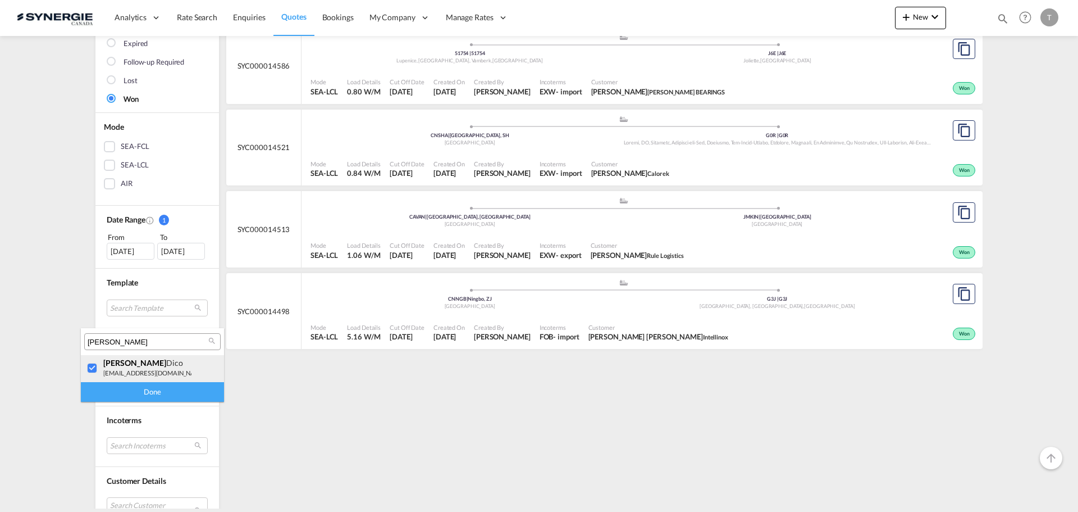
click at [93, 363] on div at bounding box center [92, 368] width 11 height 11
click at [118, 343] on input "[PERSON_NAME]" at bounding box center [148, 342] width 121 height 10
type input "[PERSON_NAME]"
click at [127, 363] on div "rosa Ho" at bounding box center [147, 363] width 88 height 10
click at [118, 389] on div "Done" at bounding box center [152, 392] width 143 height 20
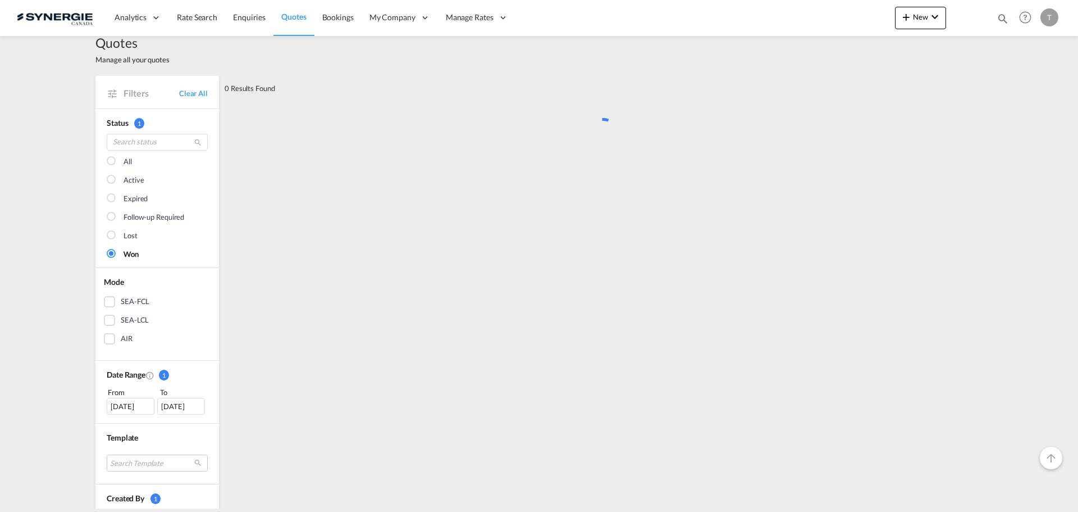
scroll to position [0, 0]
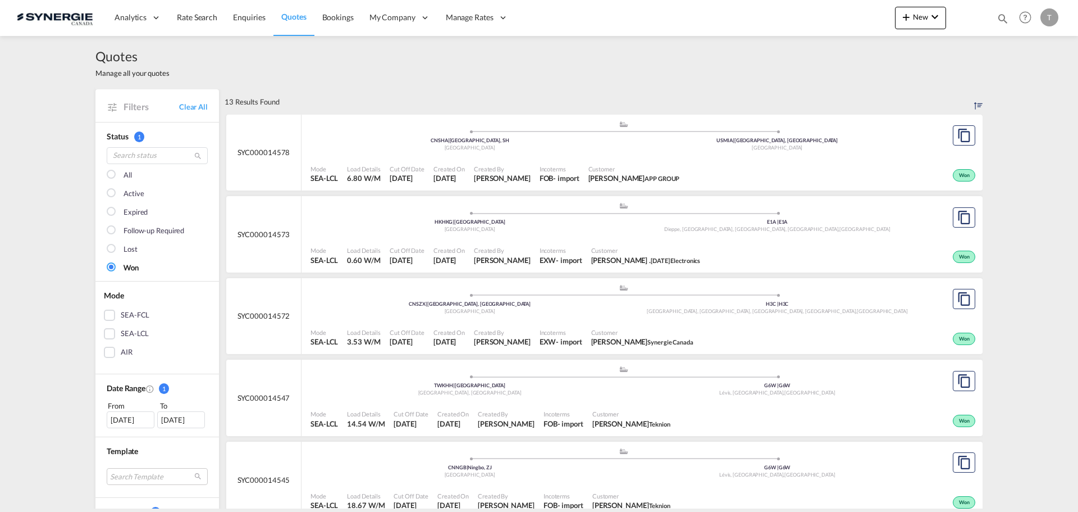
click at [117, 174] on md-checkbox "All" at bounding box center [157, 175] width 101 height 11
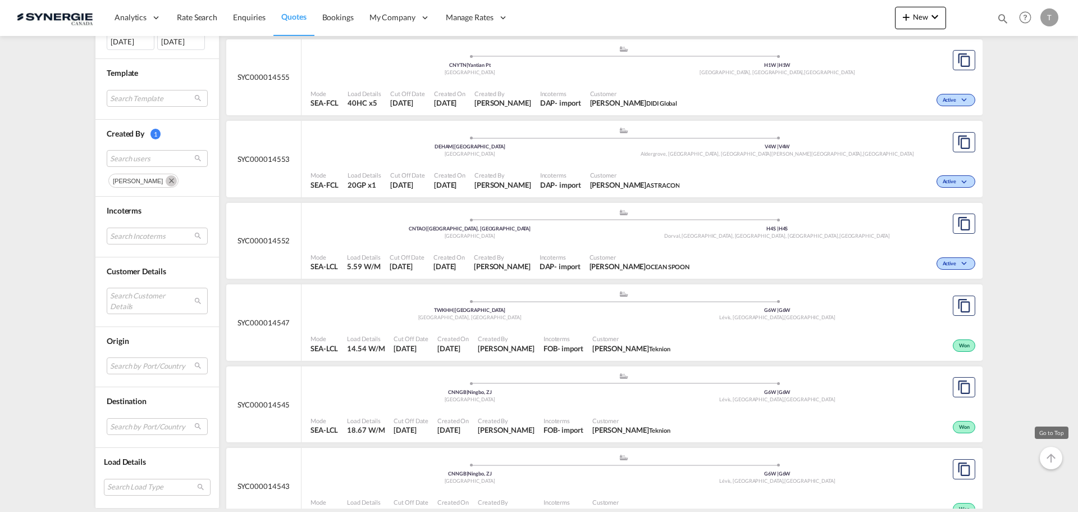
click at [1050, 459] on md-icon "icon-arrow-up" at bounding box center [1051, 457] width 13 height 13
